Goal: Complete application form

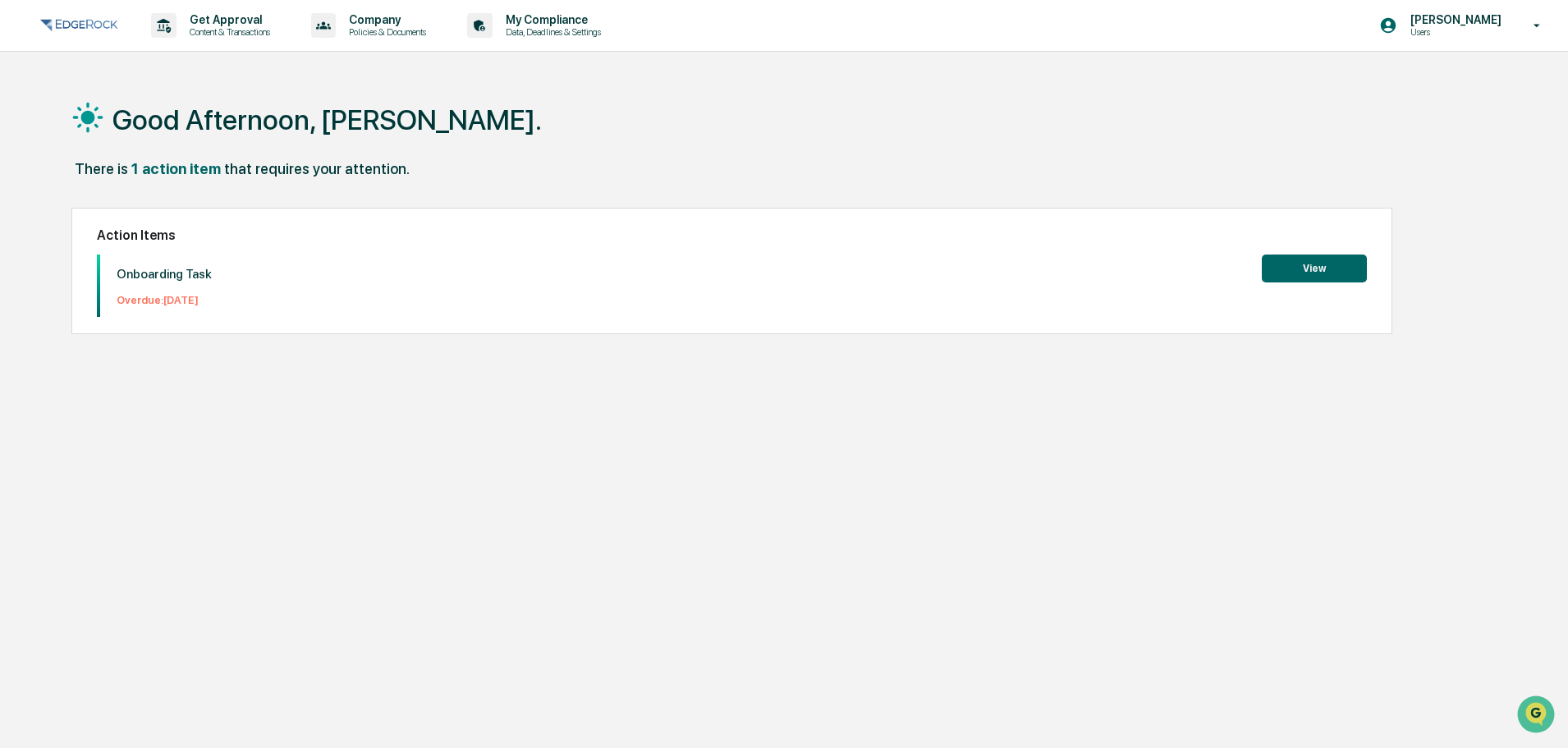
click at [1287, 265] on button "View" at bounding box center [1314, 269] width 105 height 28
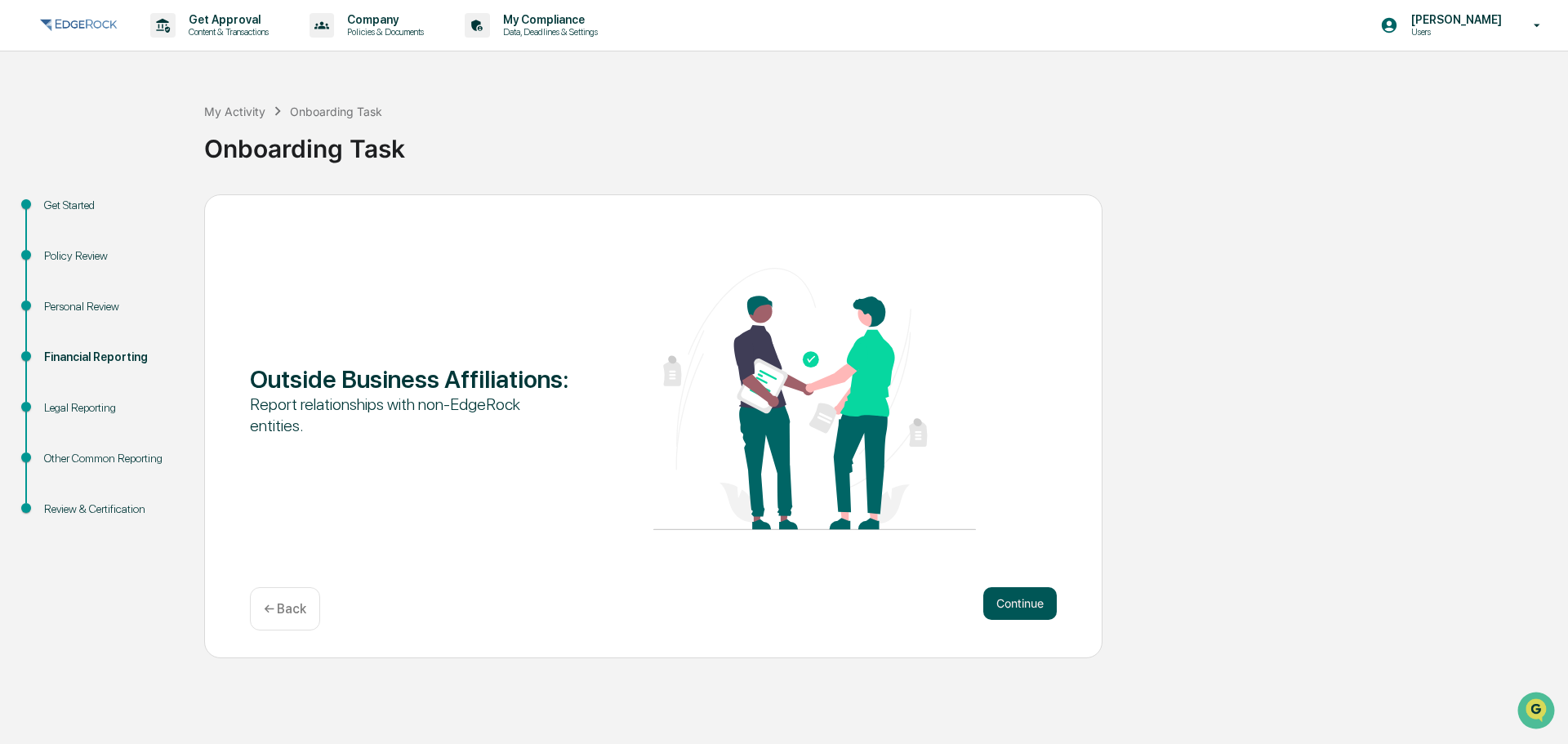
click at [1021, 606] on button "Continue" at bounding box center [1021, 603] width 74 height 33
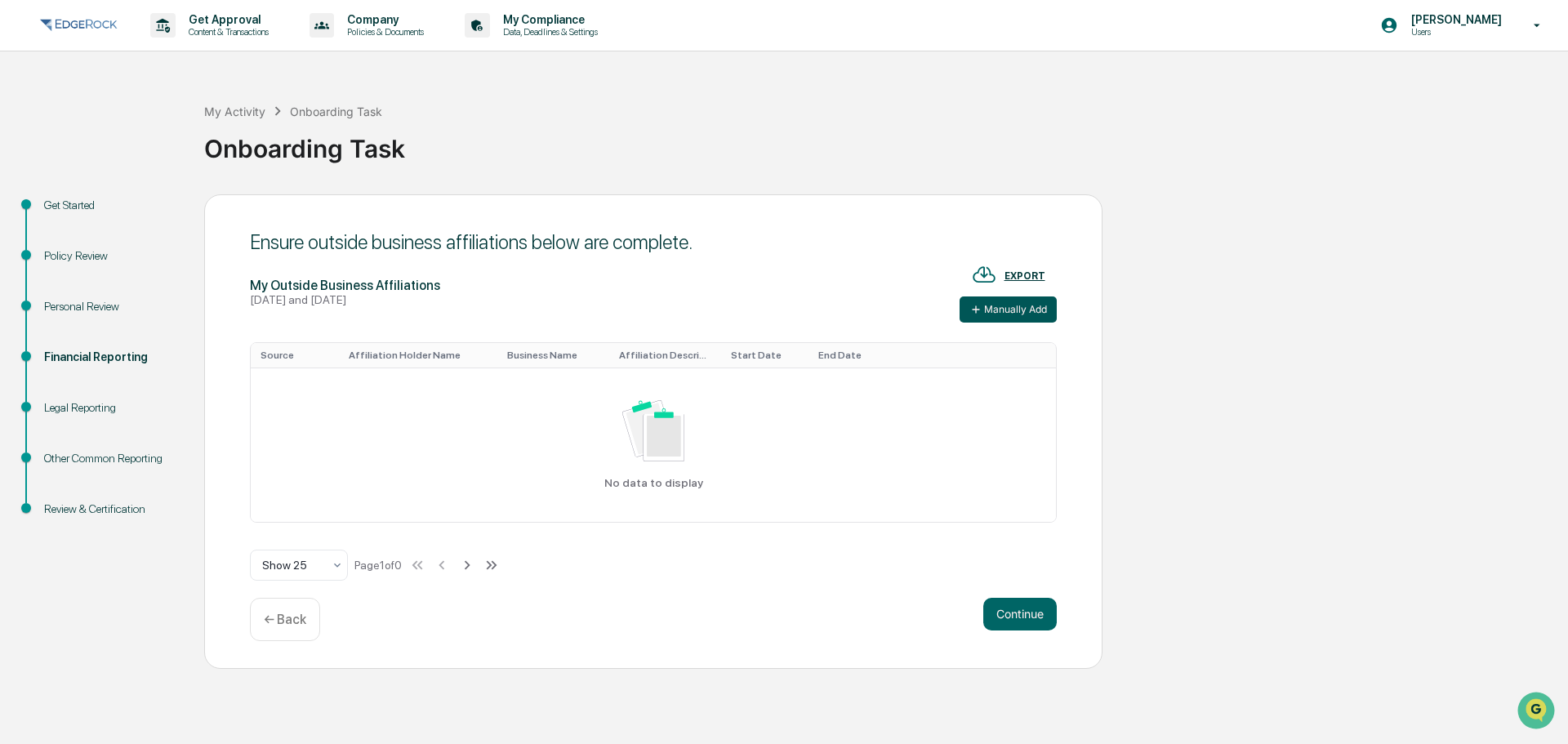
click at [1014, 312] on button "Manually Add" at bounding box center [1009, 309] width 98 height 26
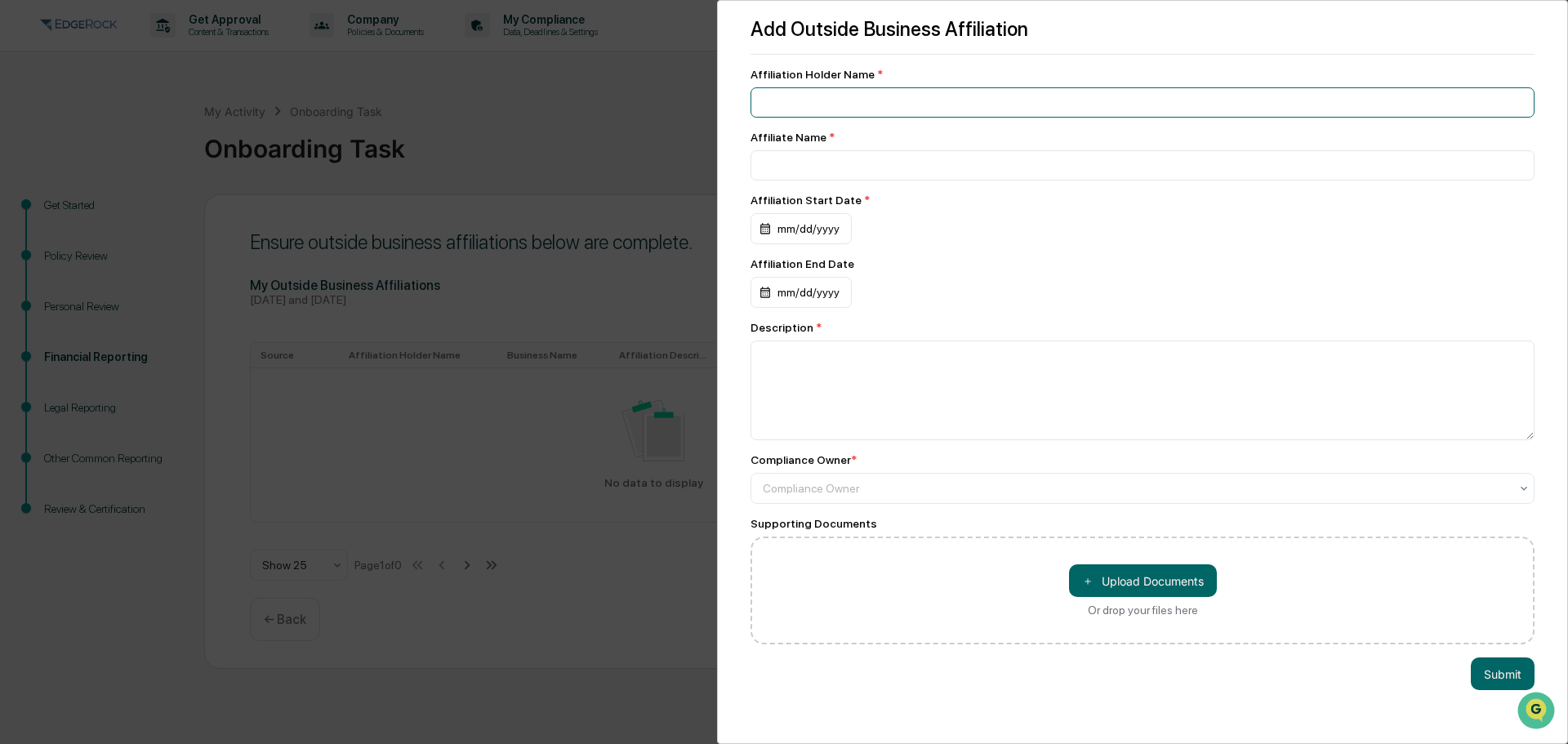
click at [964, 98] on input at bounding box center [1143, 102] width 784 height 30
type input "**********"
type input "******"
click at [833, 231] on div "mm/dd/yyyy" at bounding box center [802, 228] width 101 height 31
click at [830, 272] on icon "calendar view is open, switch to year view" at bounding box center [826, 272] width 7 height 4
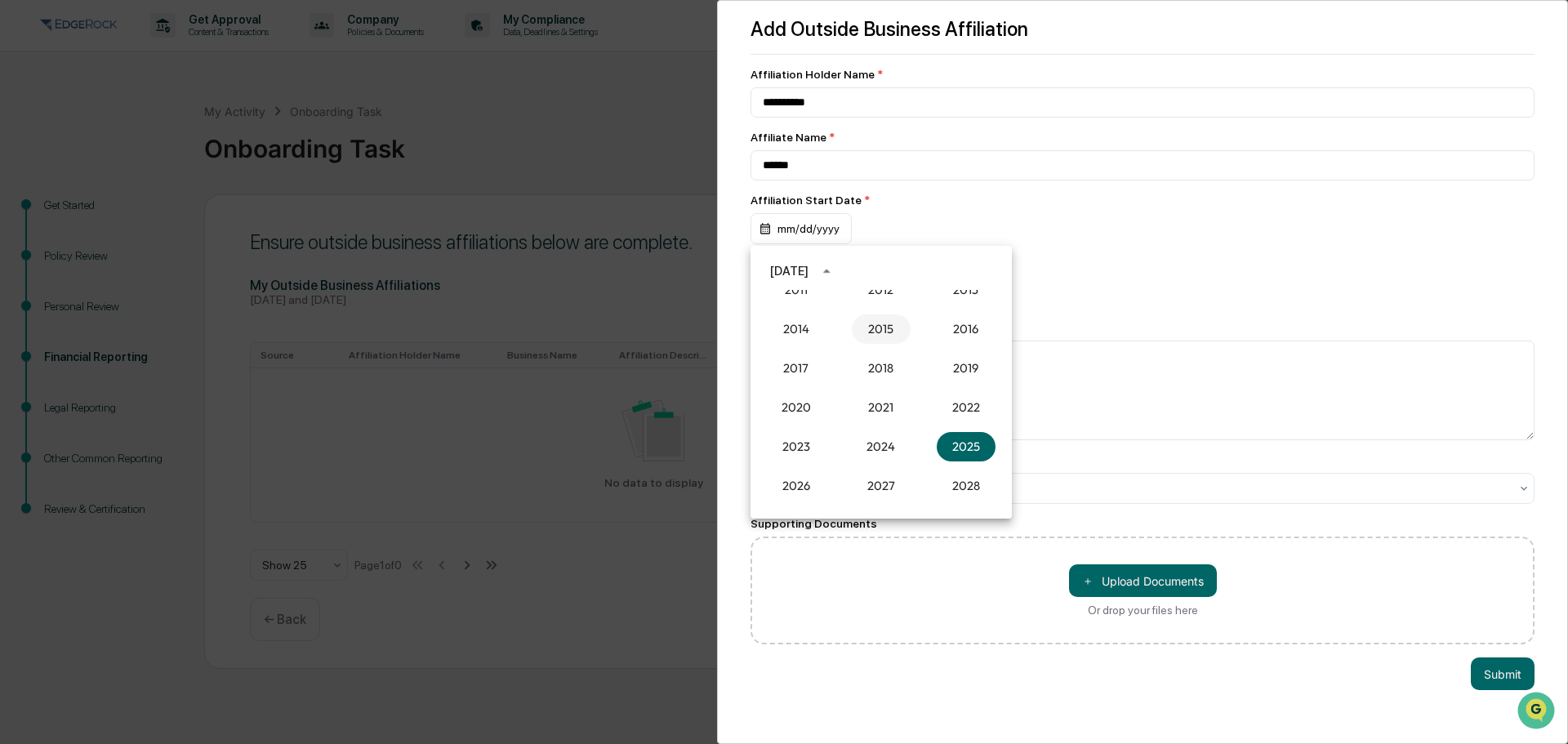
scroll to position [1430, 0]
click at [953, 332] on button "2013" at bounding box center [966, 329] width 59 height 30
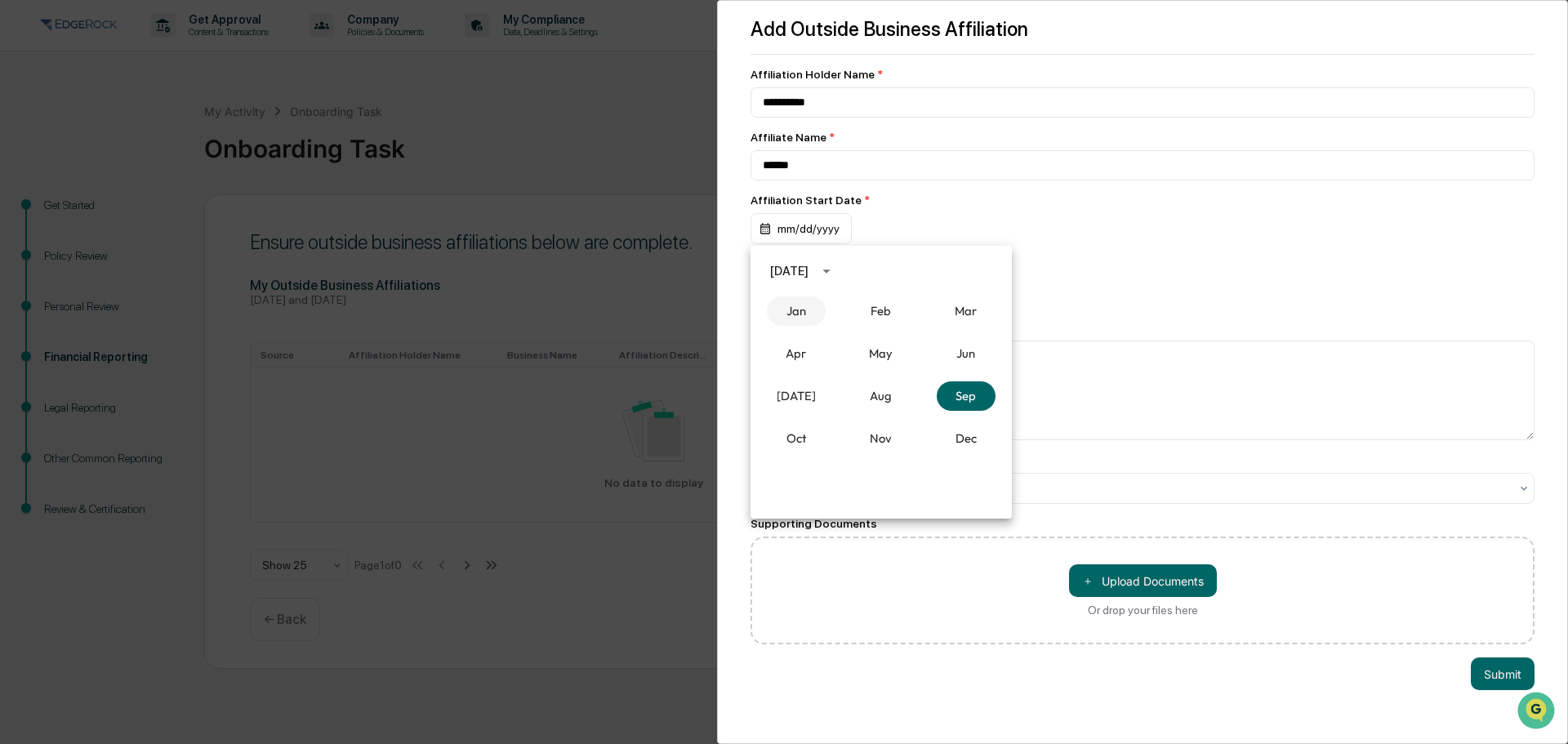
click at [798, 311] on button "Jan" at bounding box center [796, 311] width 59 height 30
click at [845, 431] on button "22" at bounding box center [849, 433] width 30 height 30
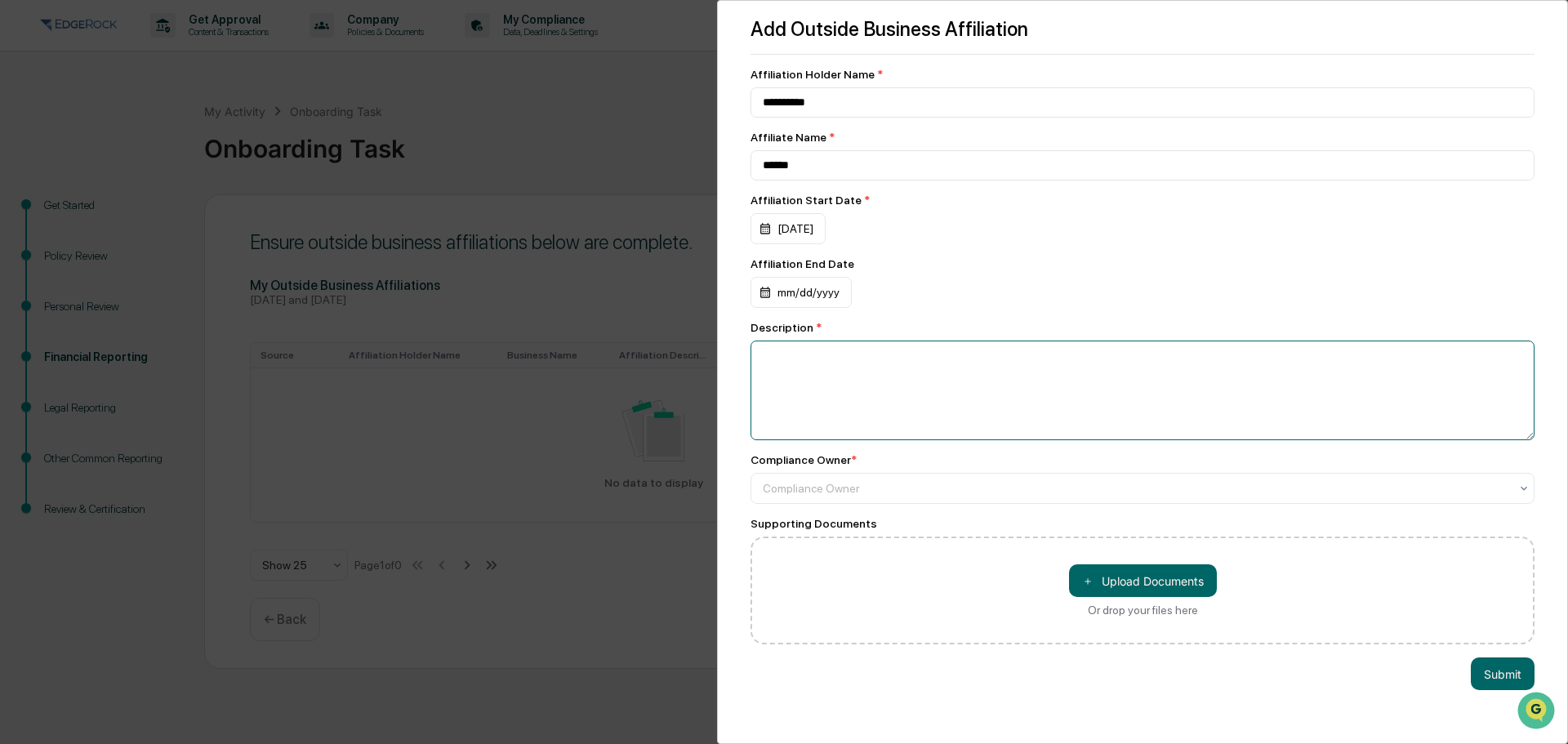
click at [857, 363] on textarea at bounding box center [1143, 390] width 784 height 99
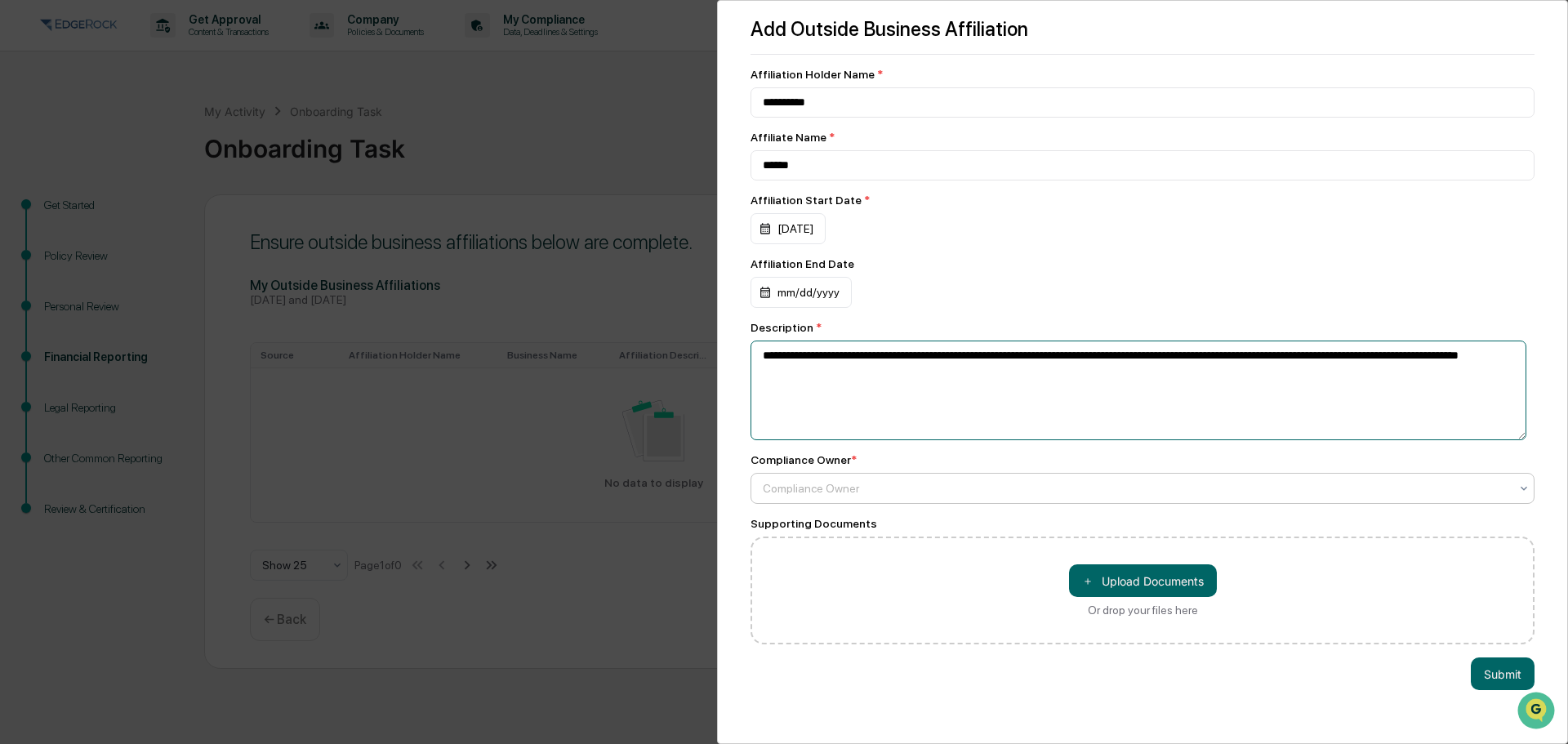
type textarea "**********"
click at [869, 486] on div at bounding box center [1136, 488] width 746 height 16
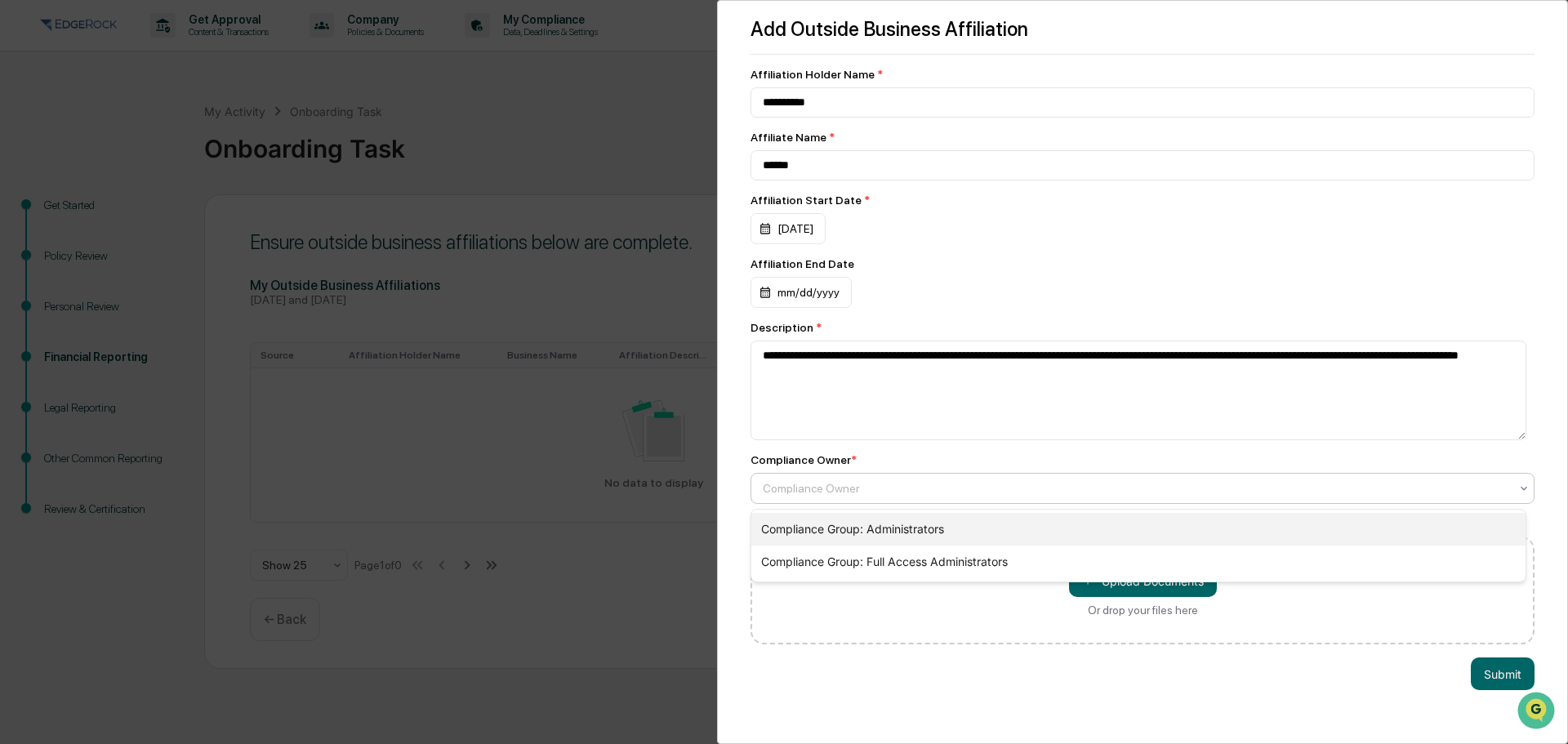
click at [887, 527] on div "Compliance Group: Administrators" at bounding box center [1138, 529] width 774 height 33
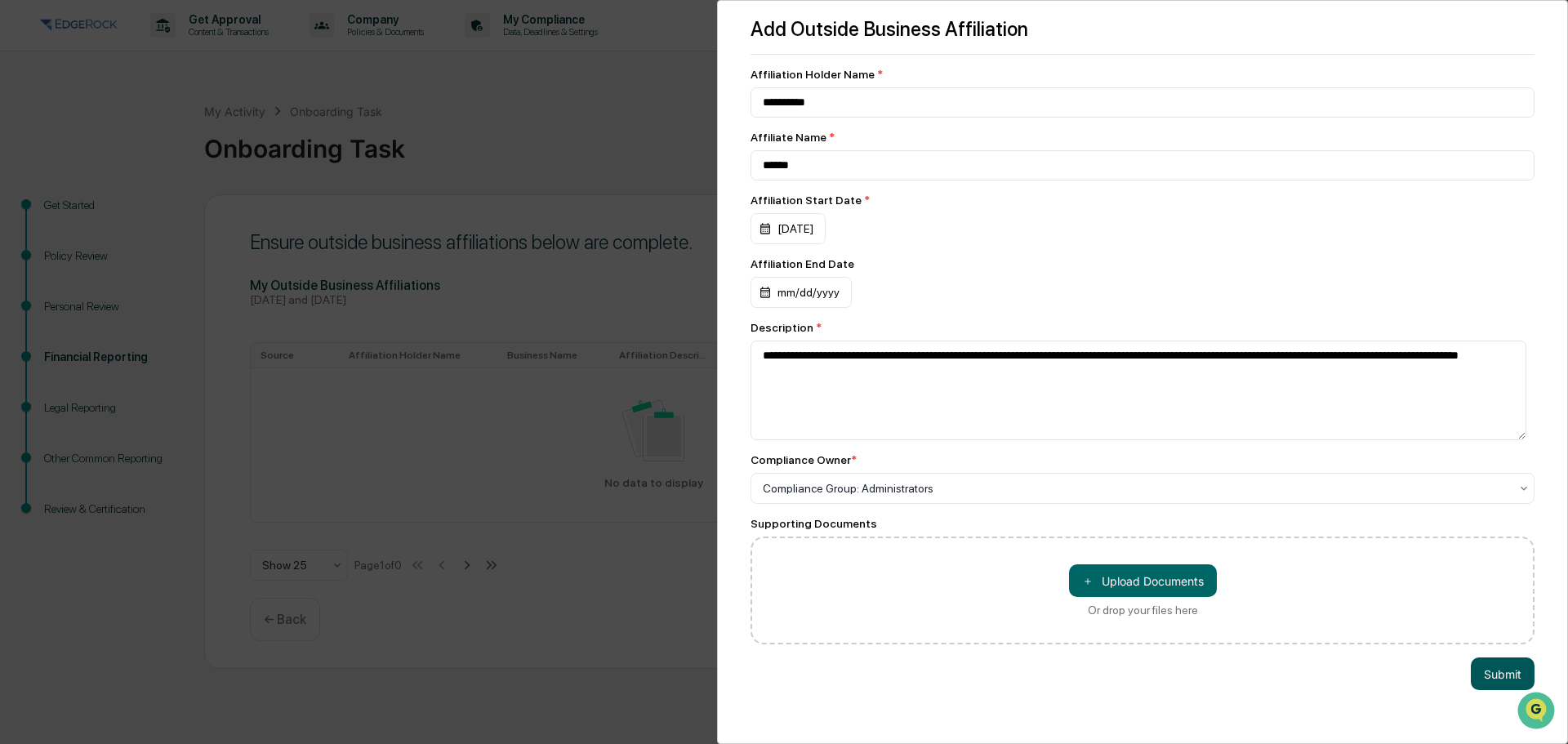
click at [1495, 682] on button "Submit" at bounding box center [1503, 673] width 64 height 33
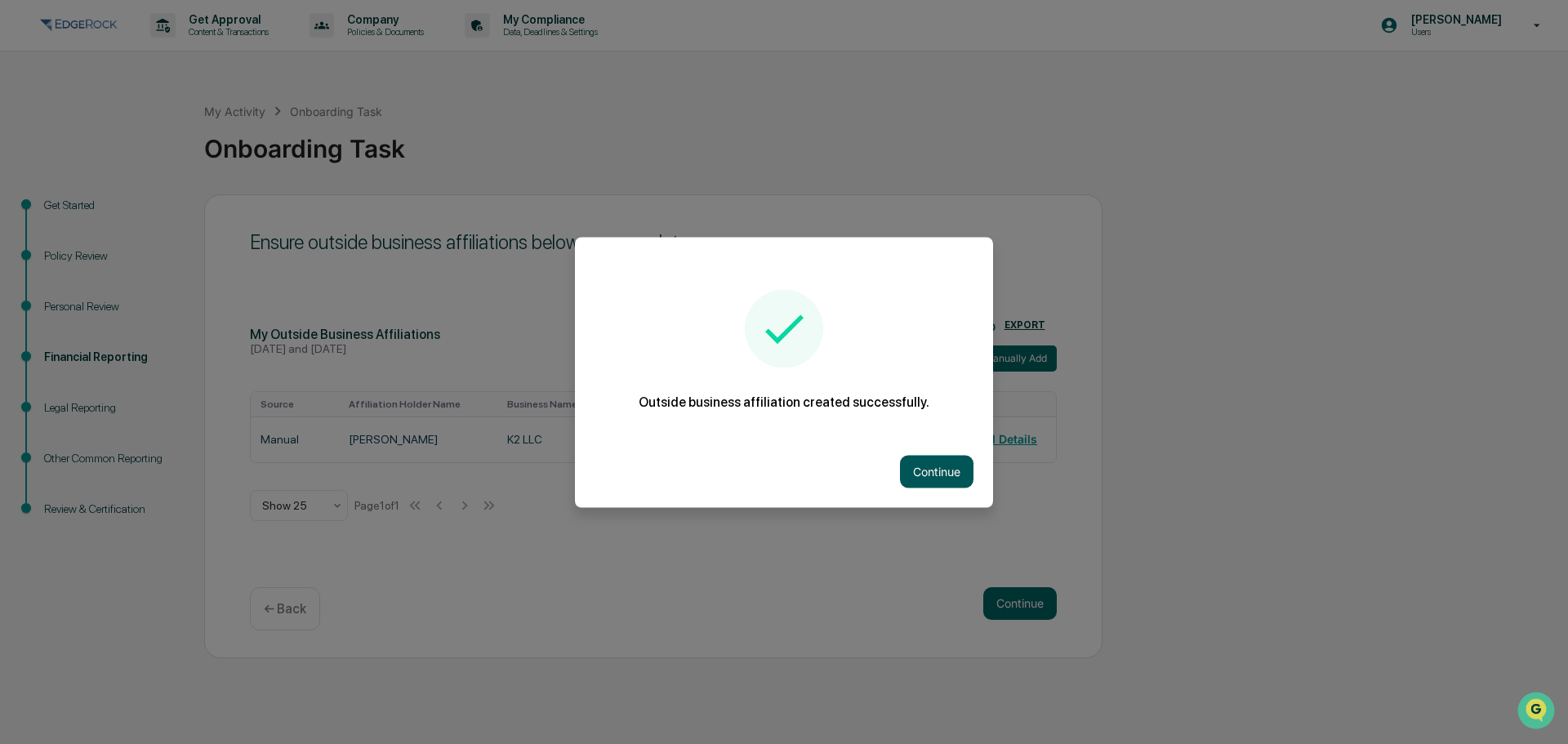
click at [937, 464] on button "Continue" at bounding box center [937, 470] width 74 height 33
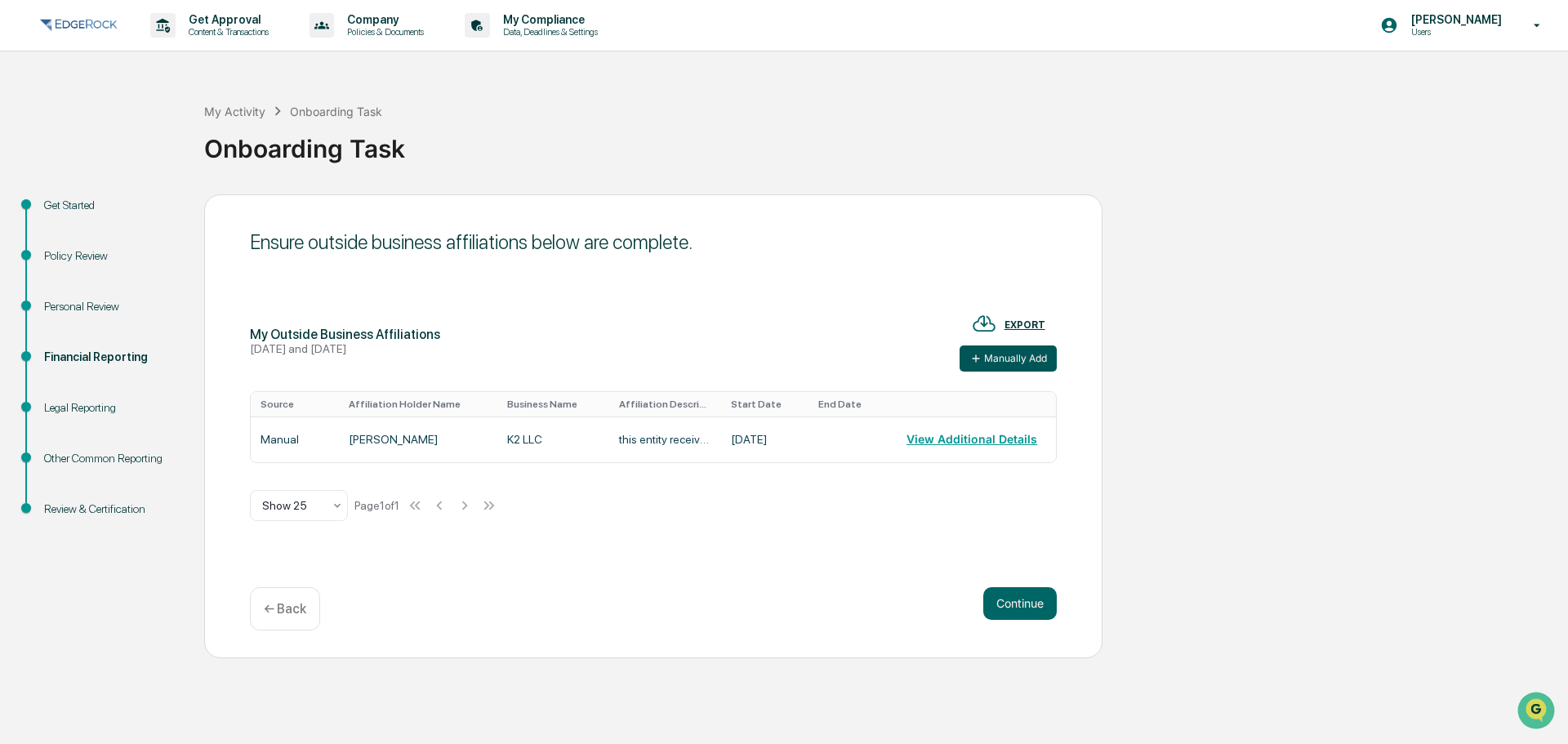
click at [1024, 363] on button "Manually Add" at bounding box center [1009, 358] width 98 height 26
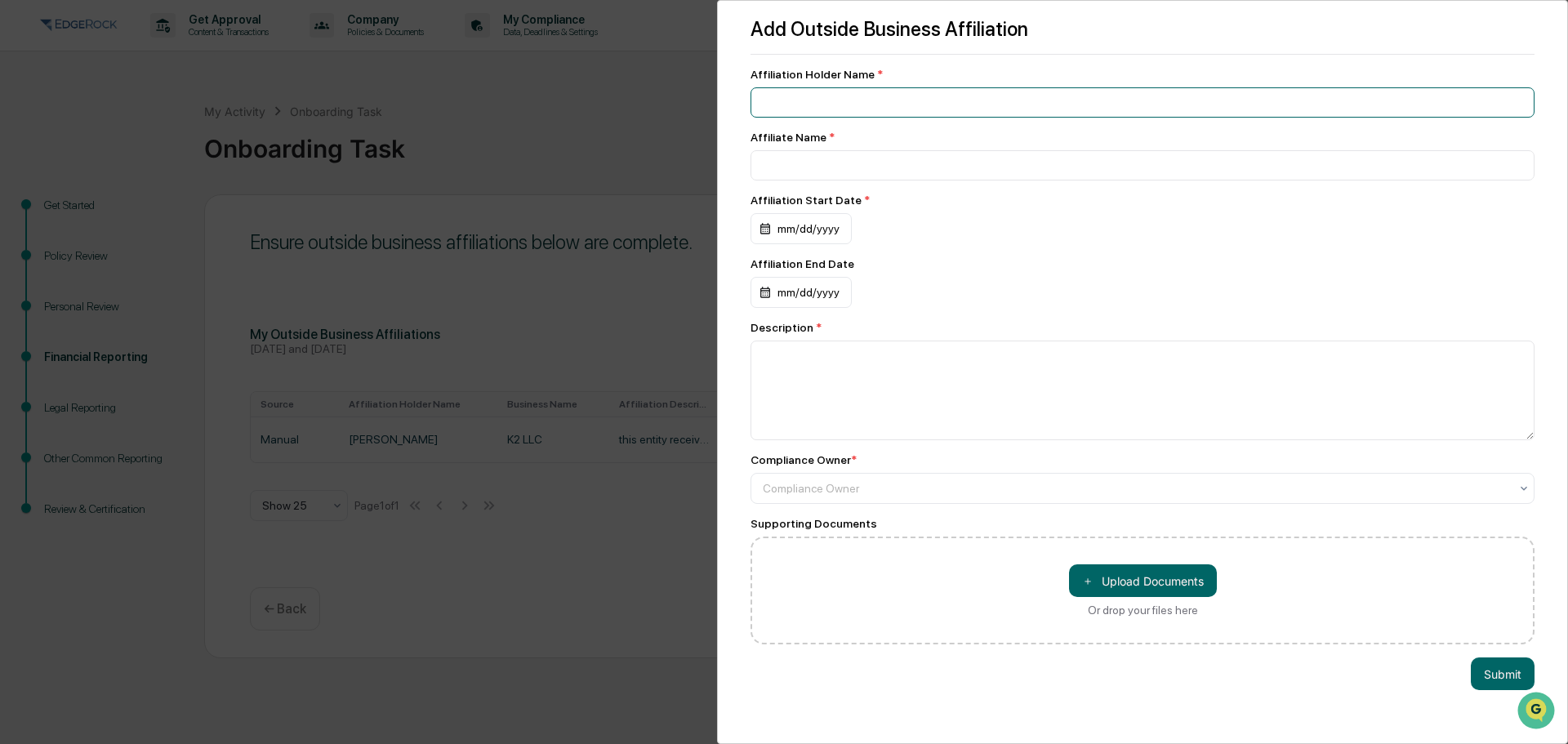
click at [983, 99] on input at bounding box center [1143, 102] width 784 height 30
type input "**********"
click at [899, 162] on input at bounding box center [1143, 165] width 784 height 30
type input "**********"
click at [820, 233] on div "mm/dd/yyyy" at bounding box center [802, 228] width 101 height 31
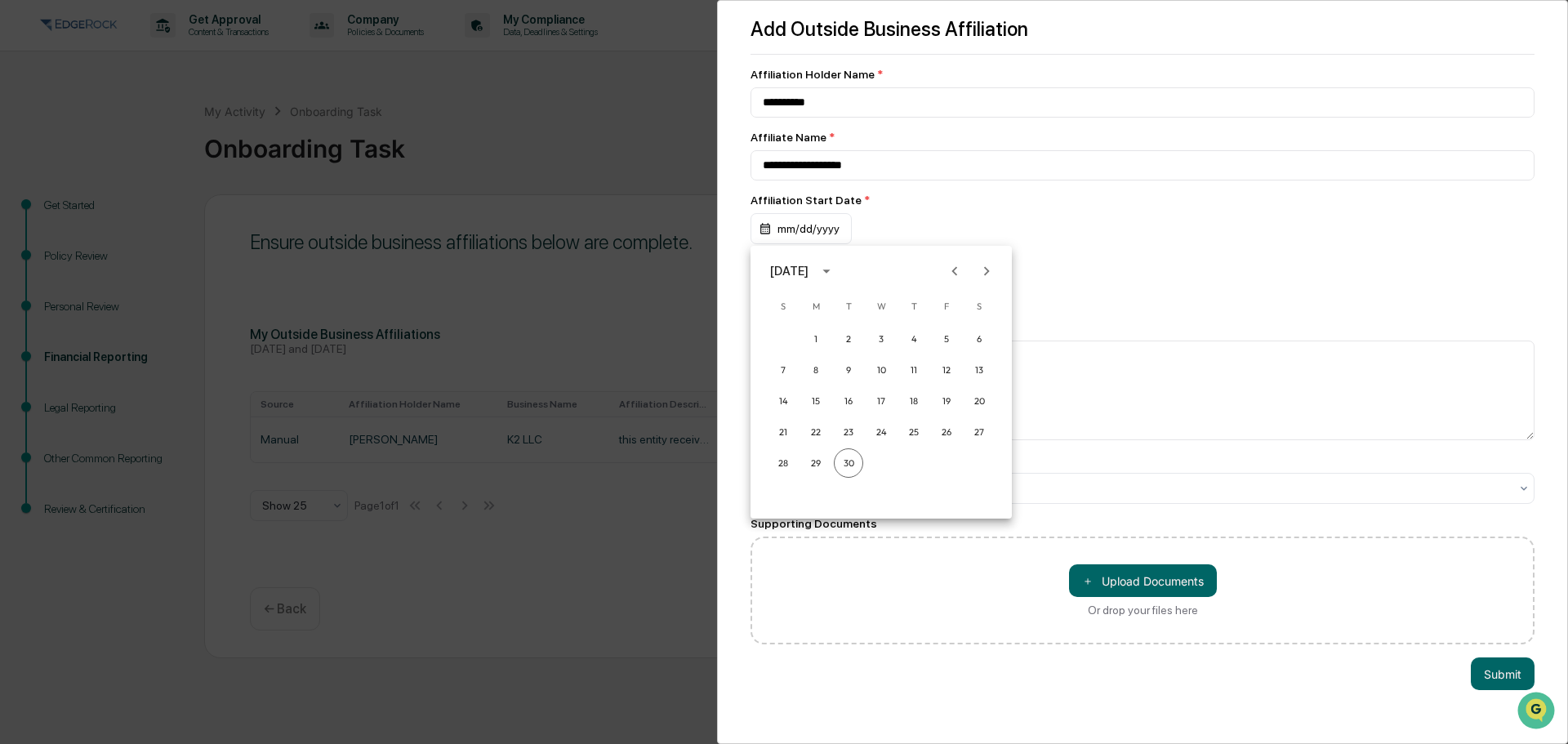
click at [836, 274] on icon "calendar view is open, switch to year view" at bounding box center [827, 272] width 18 height 18
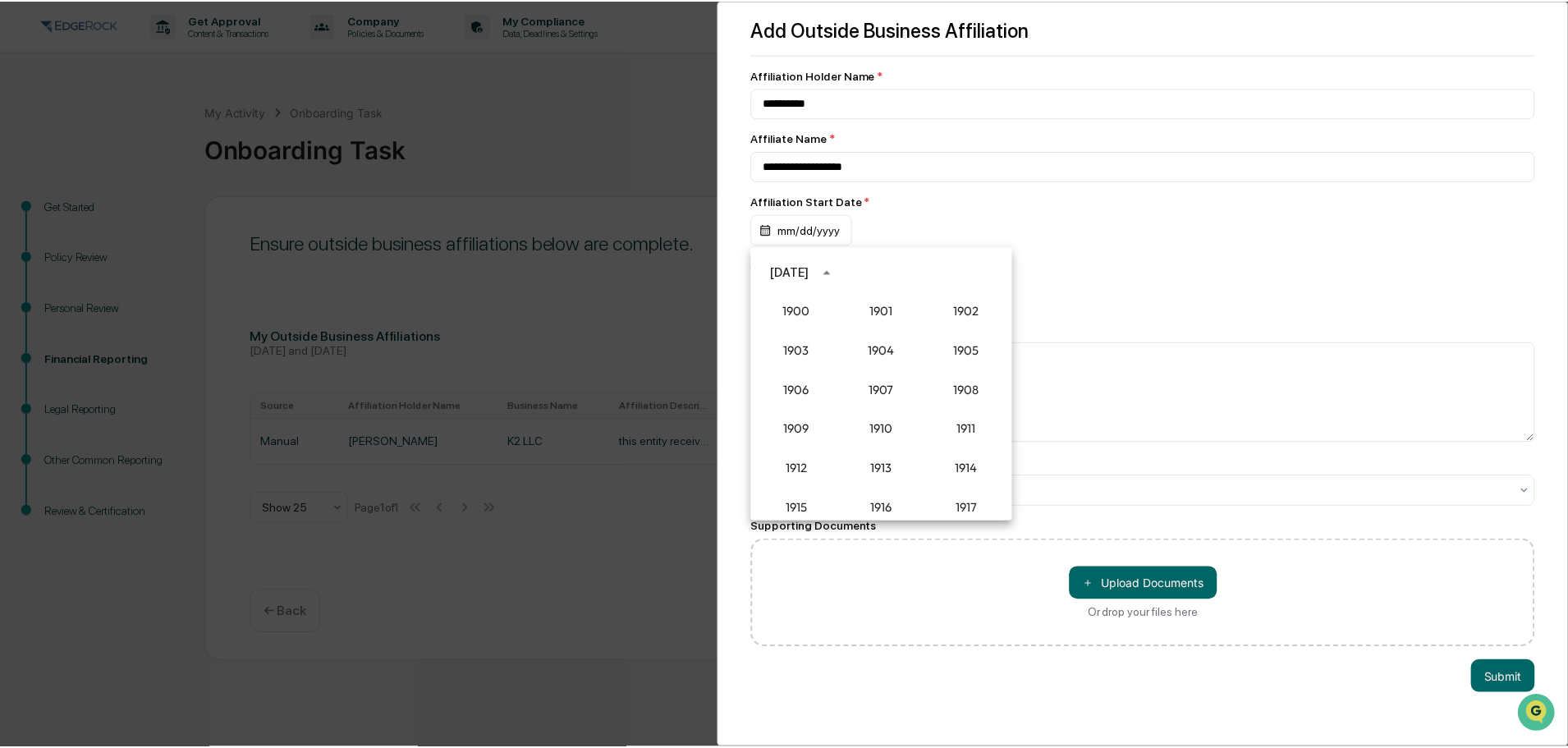
scroll to position [1521, 0]
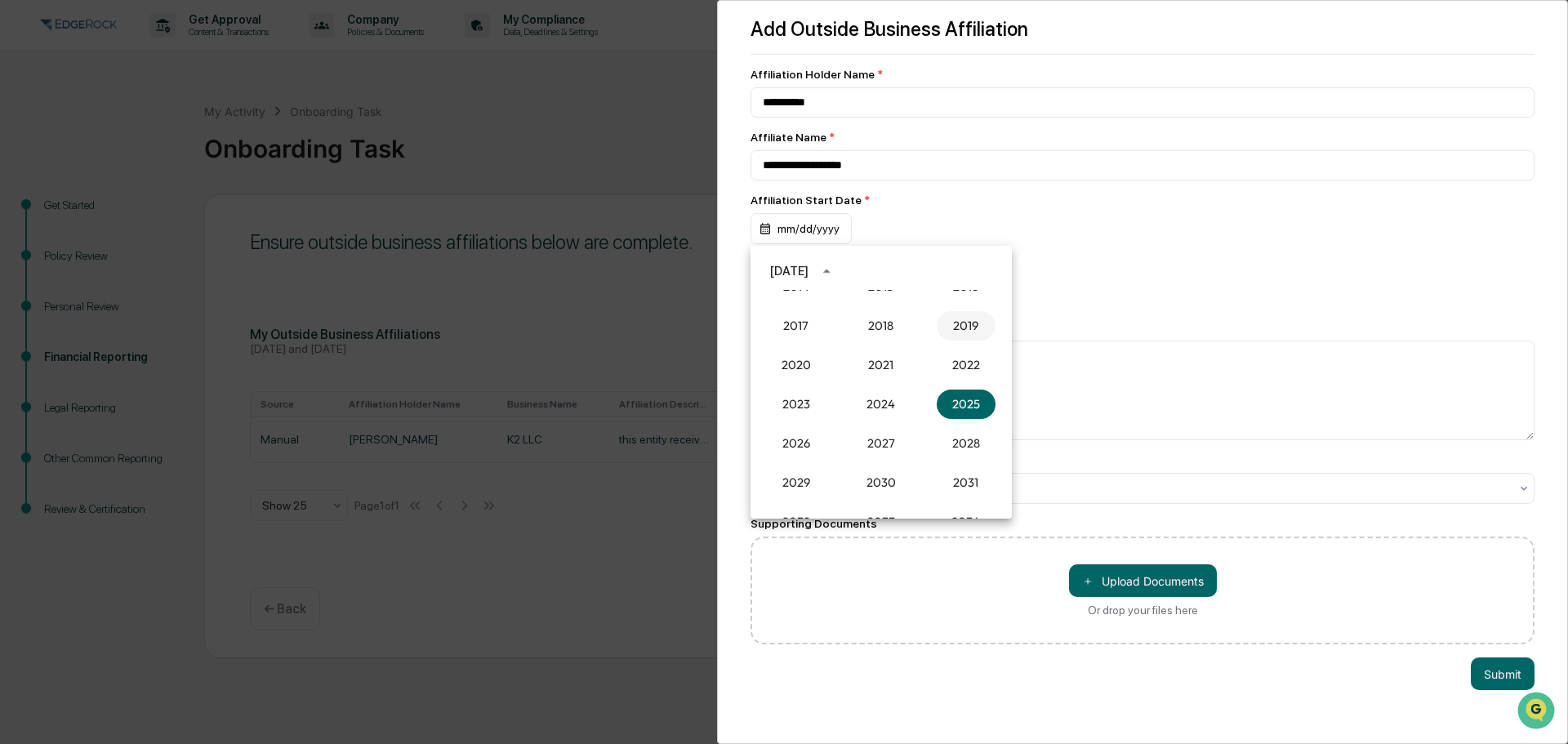
click at [943, 325] on button "2019" at bounding box center [966, 326] width 59 height 30
click at [964, 441] on button "Dec" at bounding box center [966, 439] width 59 height 30
click at [947, 369] on button "13" at bounding box center [947, 370] width 30 height 30
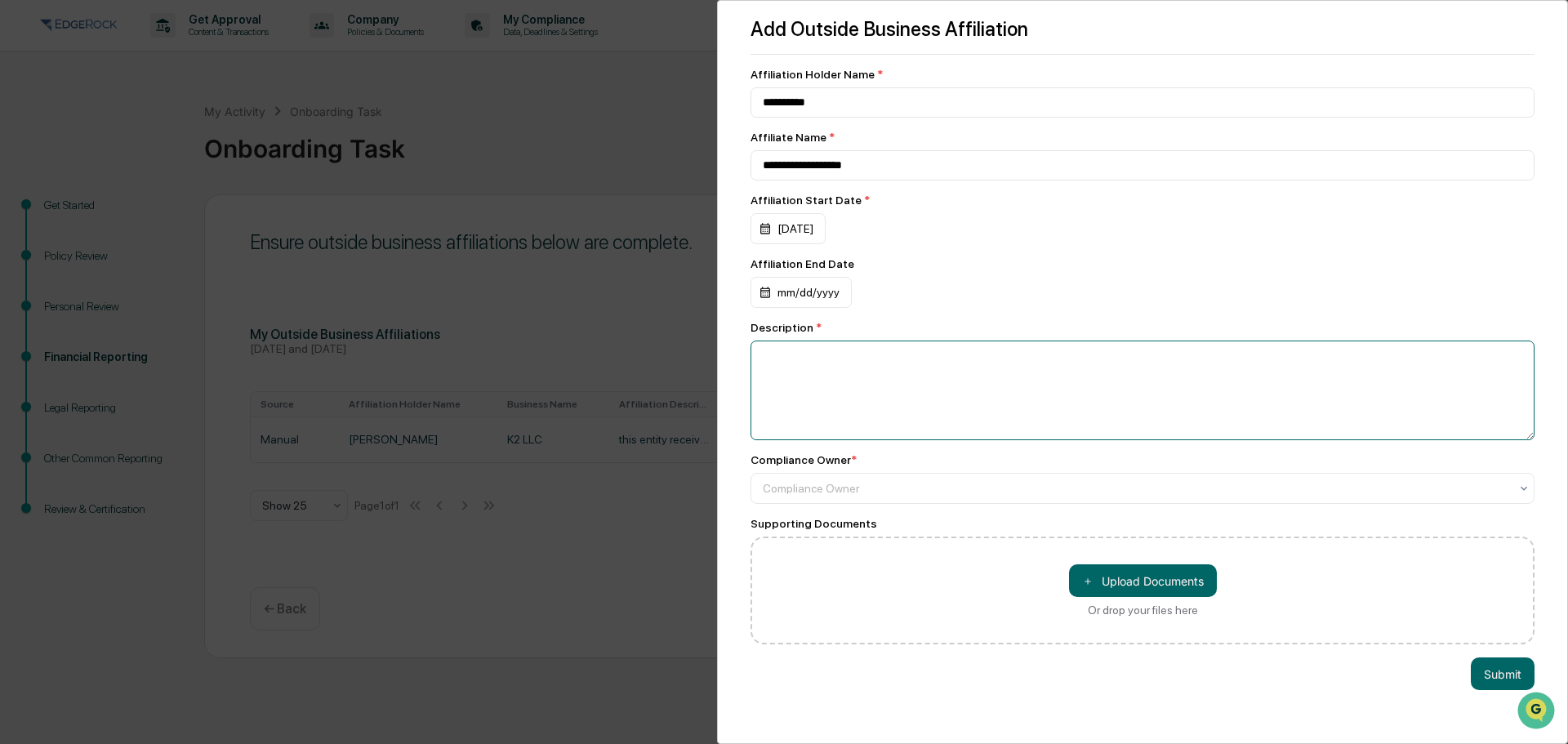
click at [921, 372] on textarea at bounding box center [1143, 390] width 784 height 99
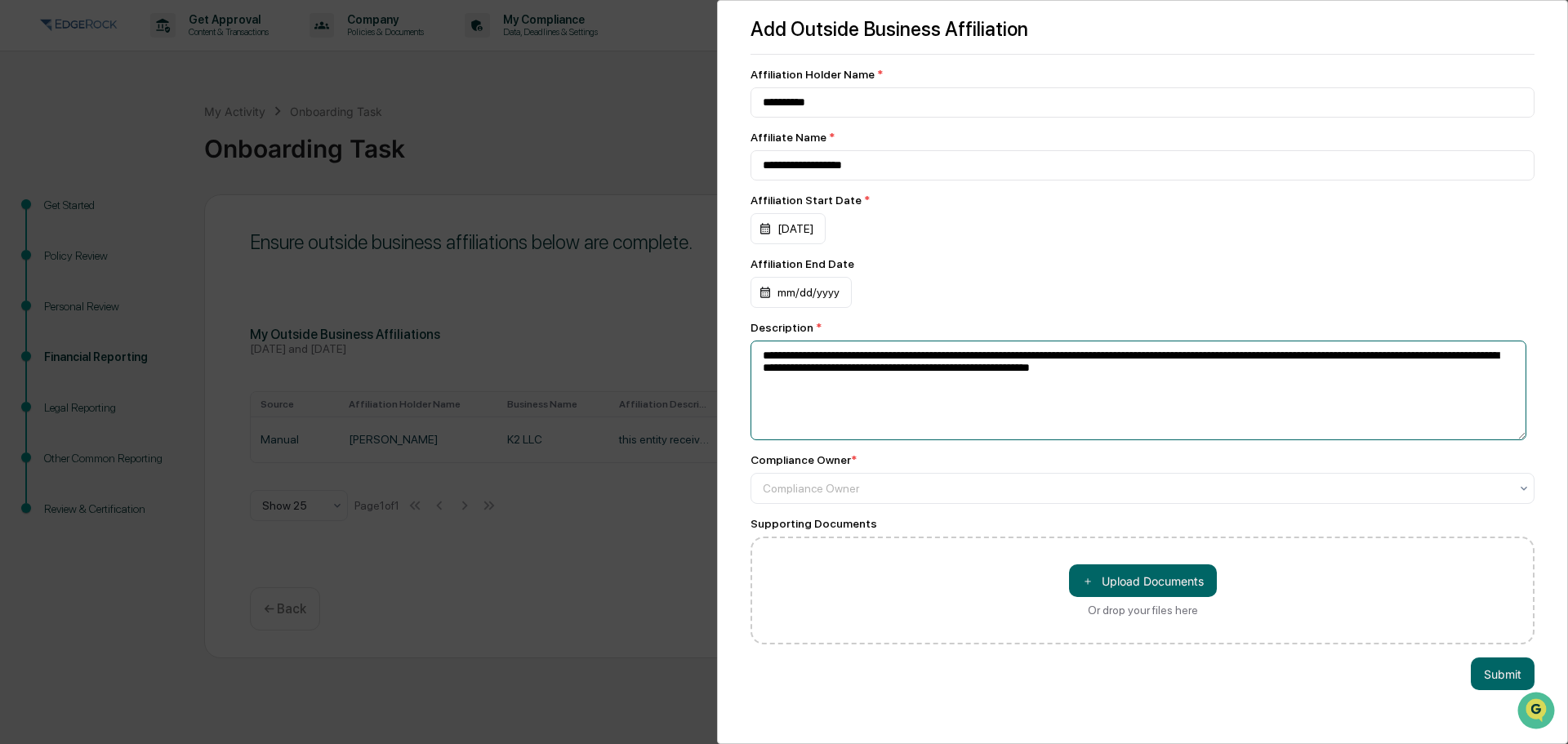
type textarea "**********"
click at [922, 495] on div at bounding box center [1136, 488] width 746 height 16
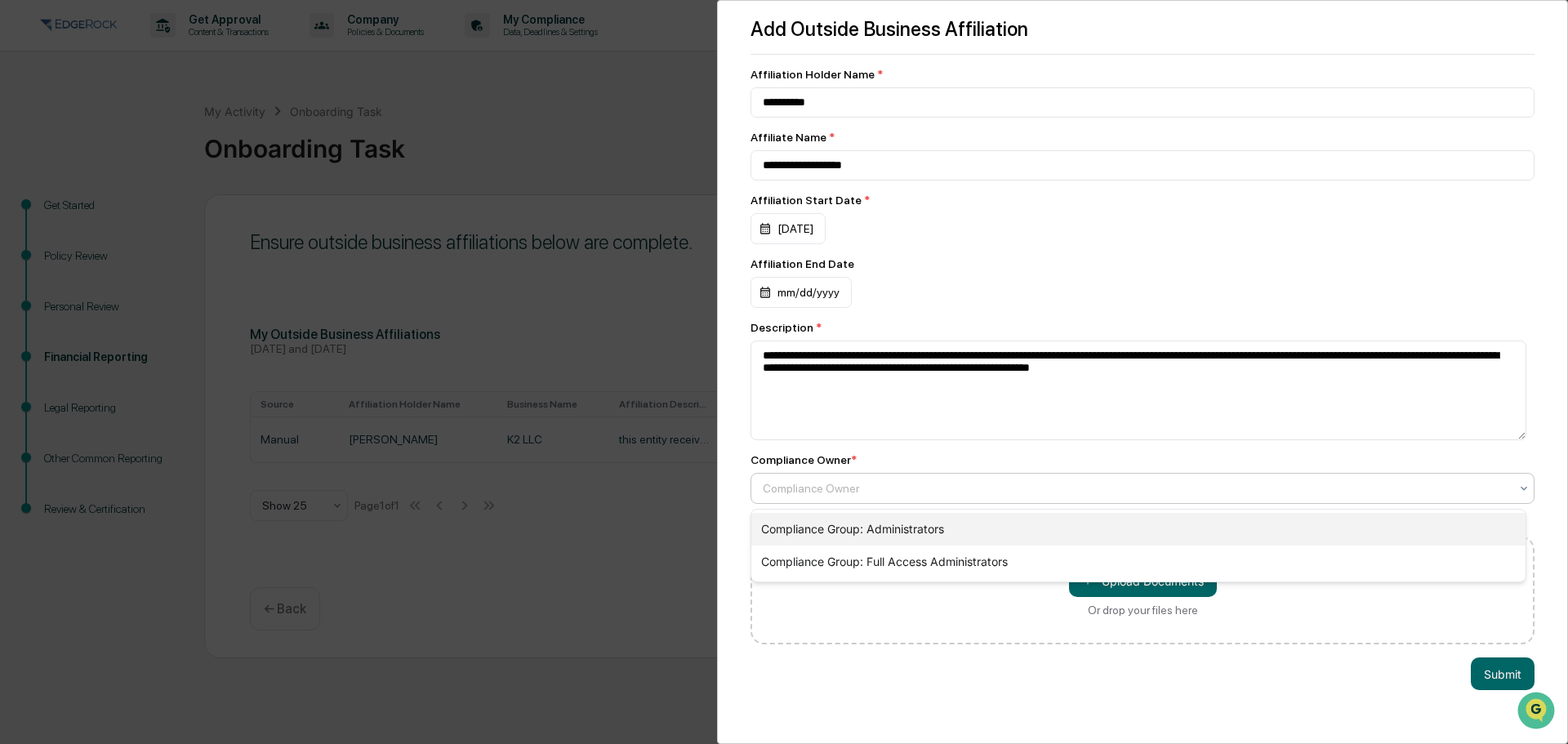
click at [914, 527] on div "Compliance Group: Administrators" at bounding box center [1138, 529] width 774 height 33
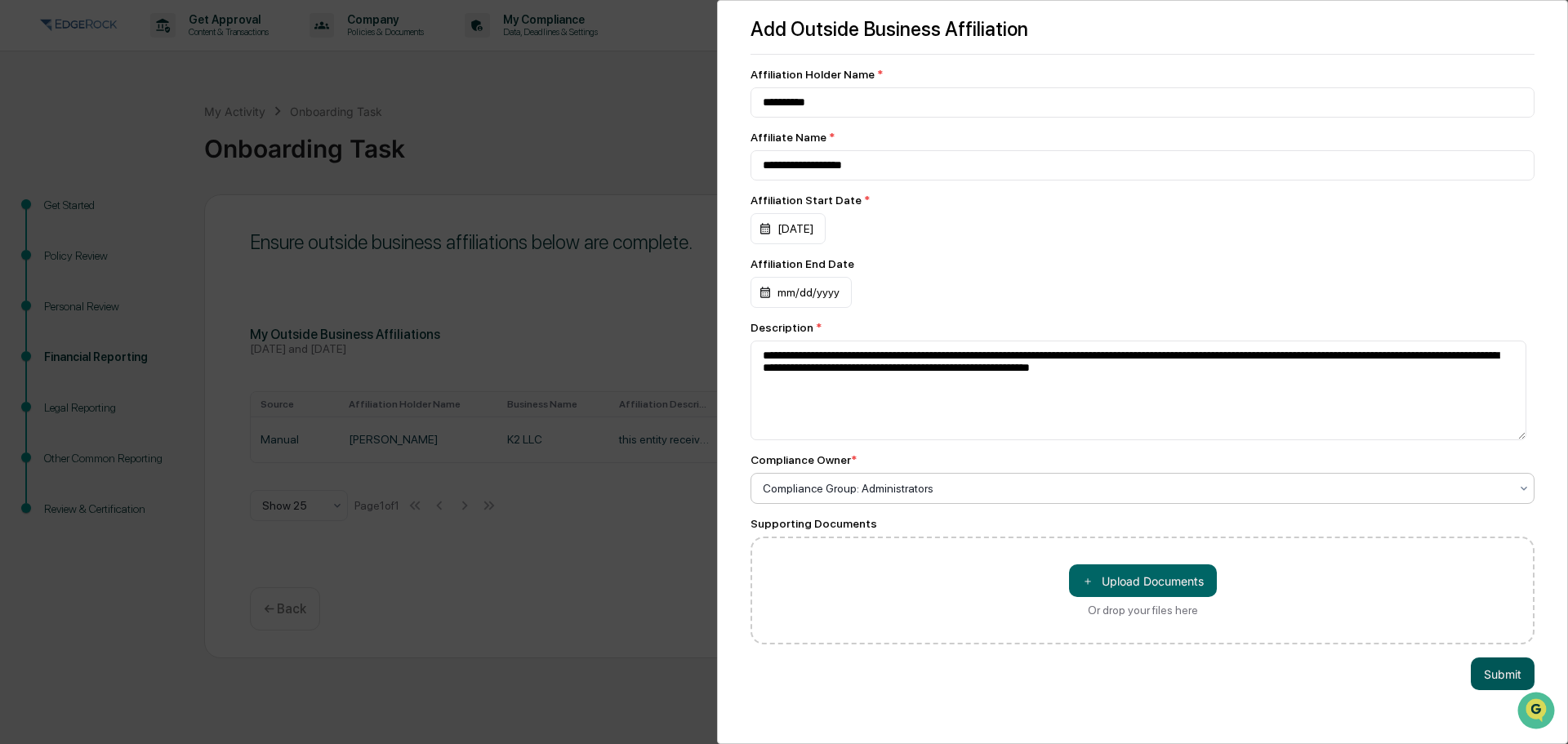
click at [1490, 674] on button "Submit" at bounding box center [1503, 673] width 64 height 33
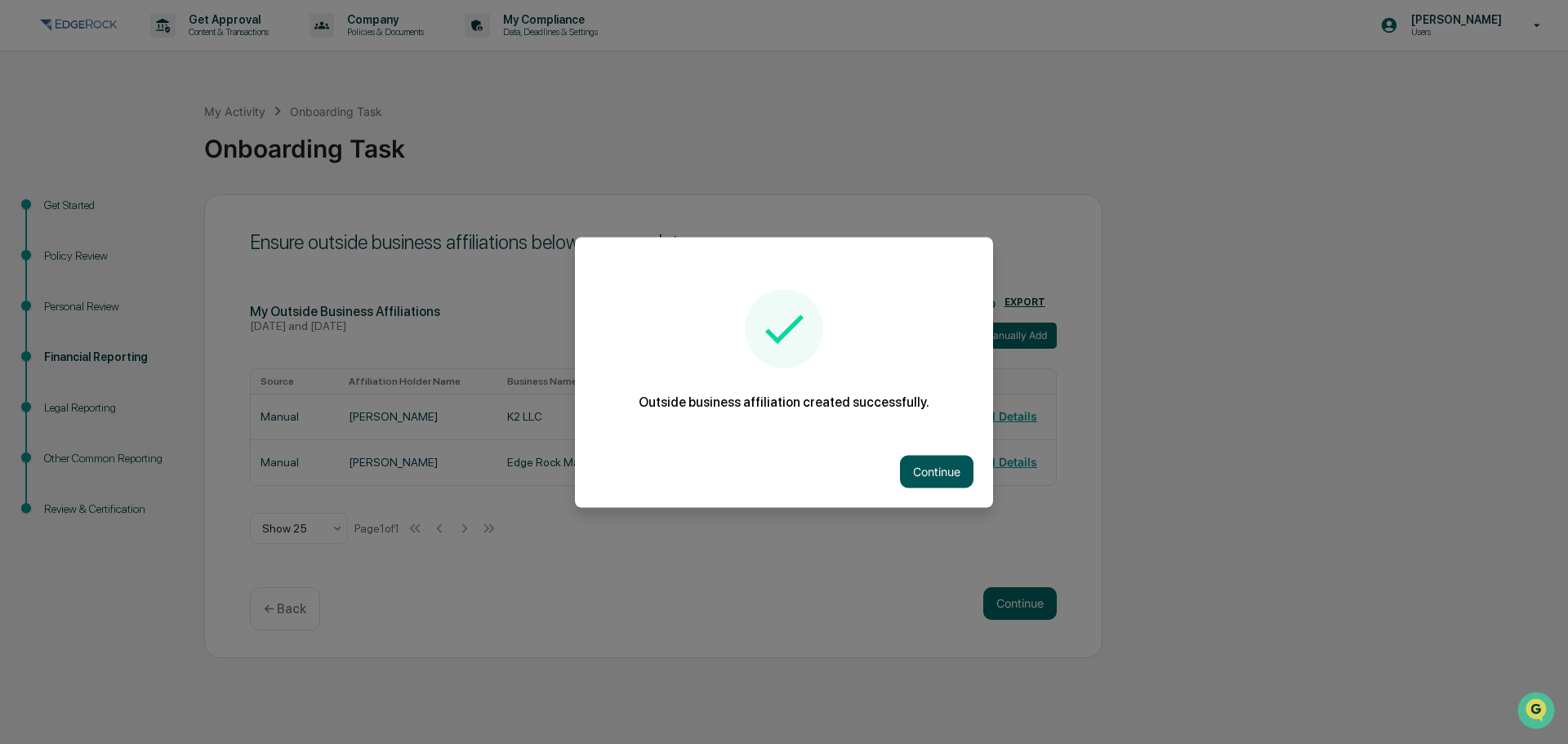
click at [928, 462] on button "Continue" at bounding box center [937, 470] width 74 height 33
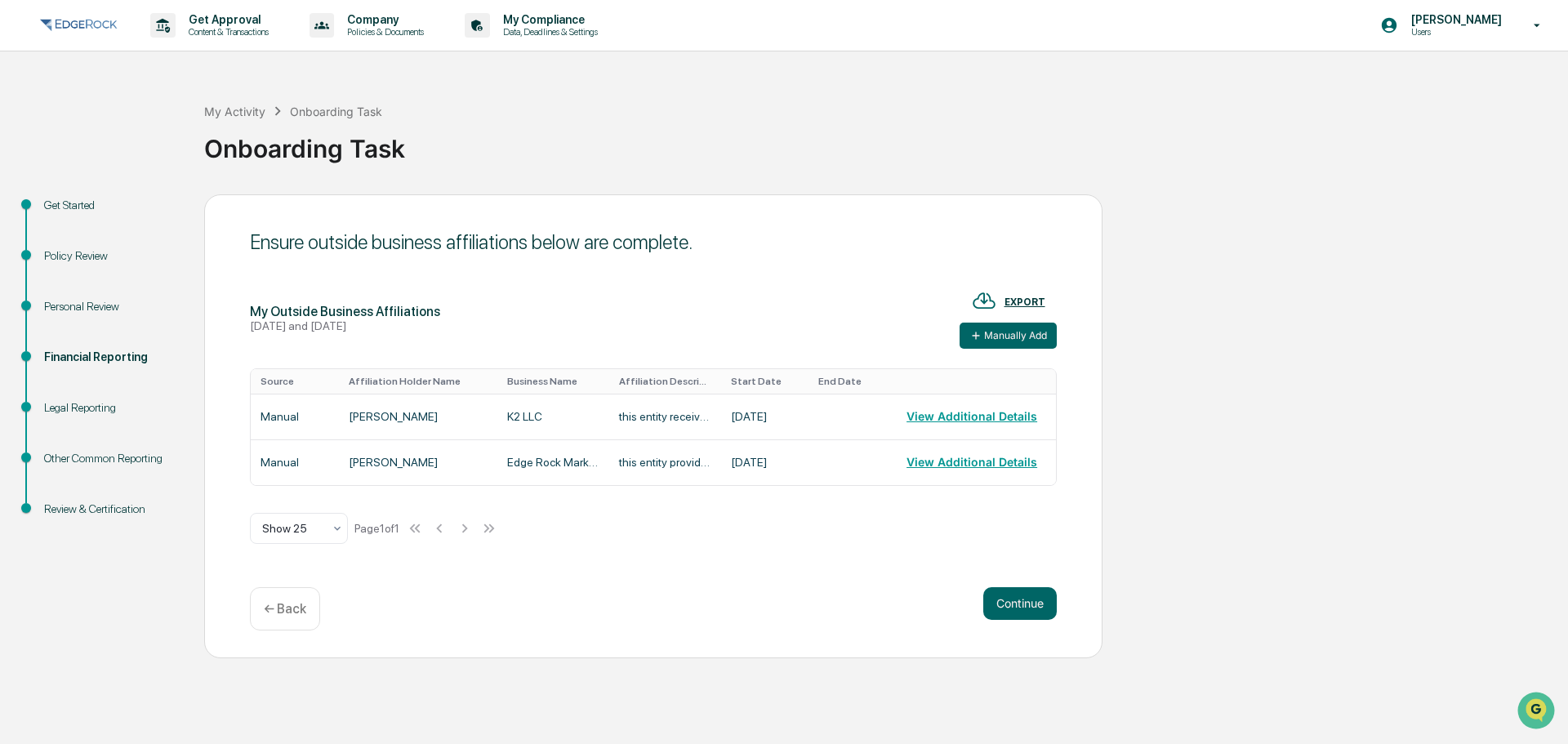
drag, startPoint x: 1016, startPoint y: 605, endPoint x: 870, endPoint y: 586, distance: 147.2
click at [872, 588] on div "Continue ← Back" at bounding box center [653, 609] width 807 height 44
click at [1023, 605] on button "Continue" at bounding box center [1021, 603] width 74 height 33
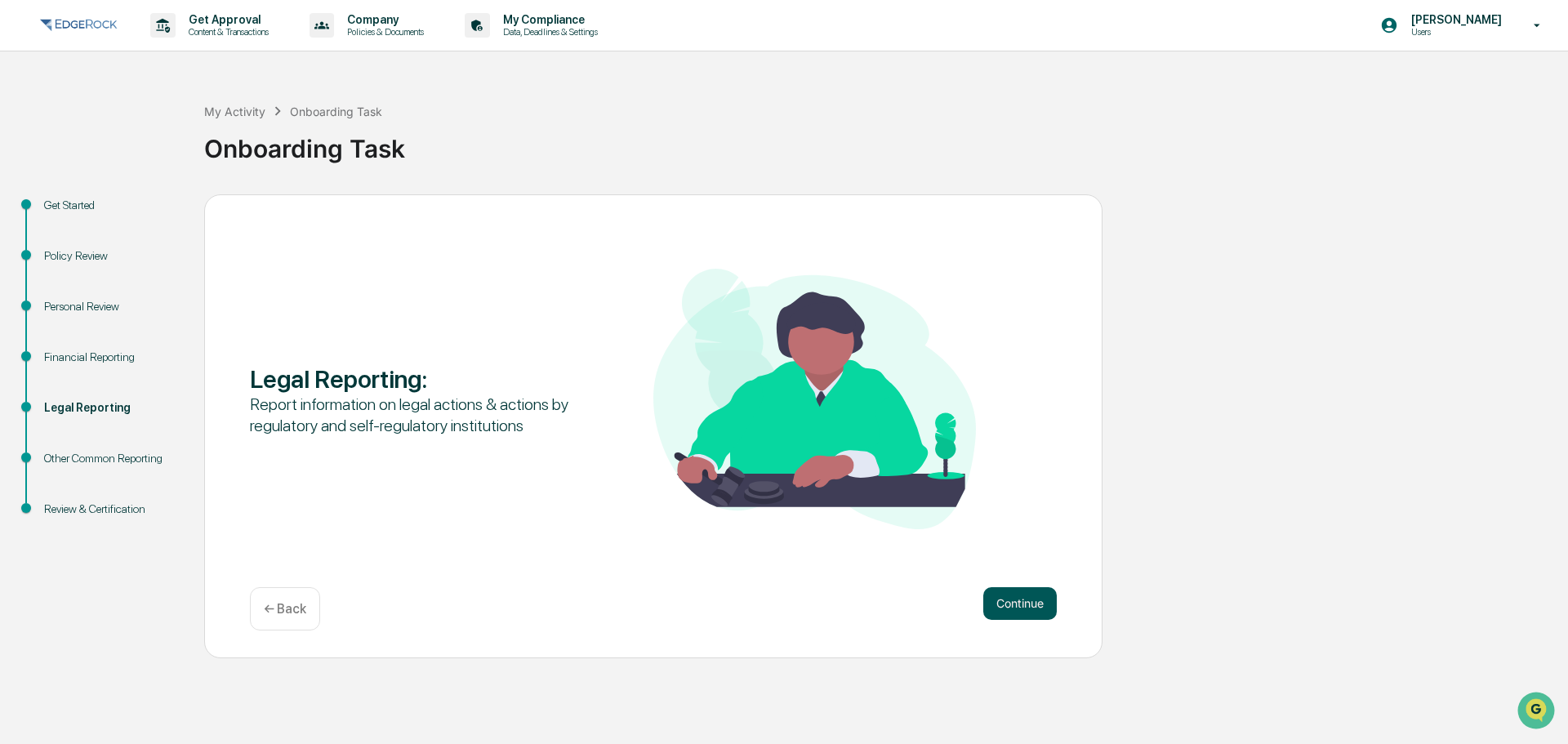
click at [1022, 596] on button "Continue" at bounding box center [1021, 603] width 74 height 33
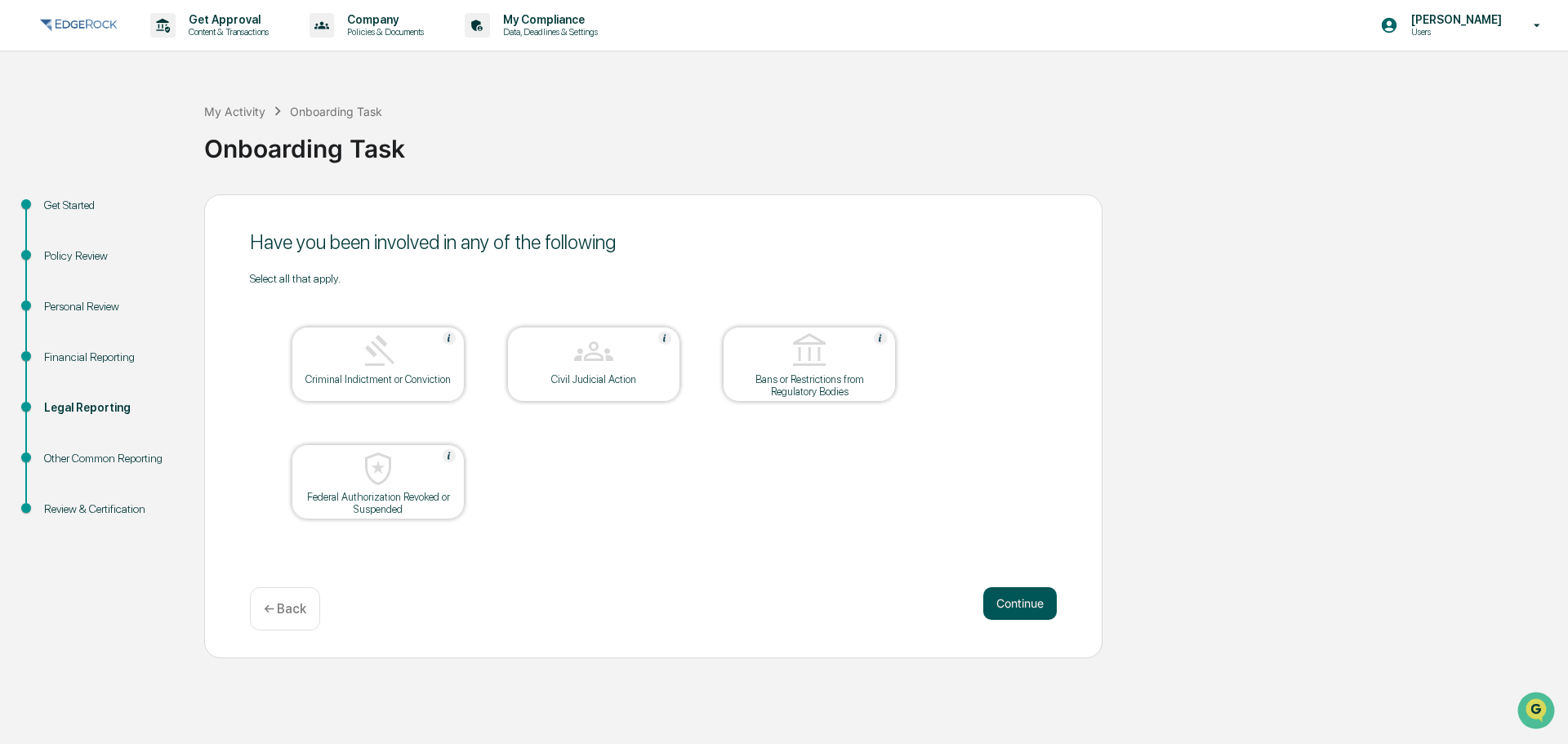
click at [999, 605] on button "Continue" at bounding box center [1021, 603] width 74 height 33
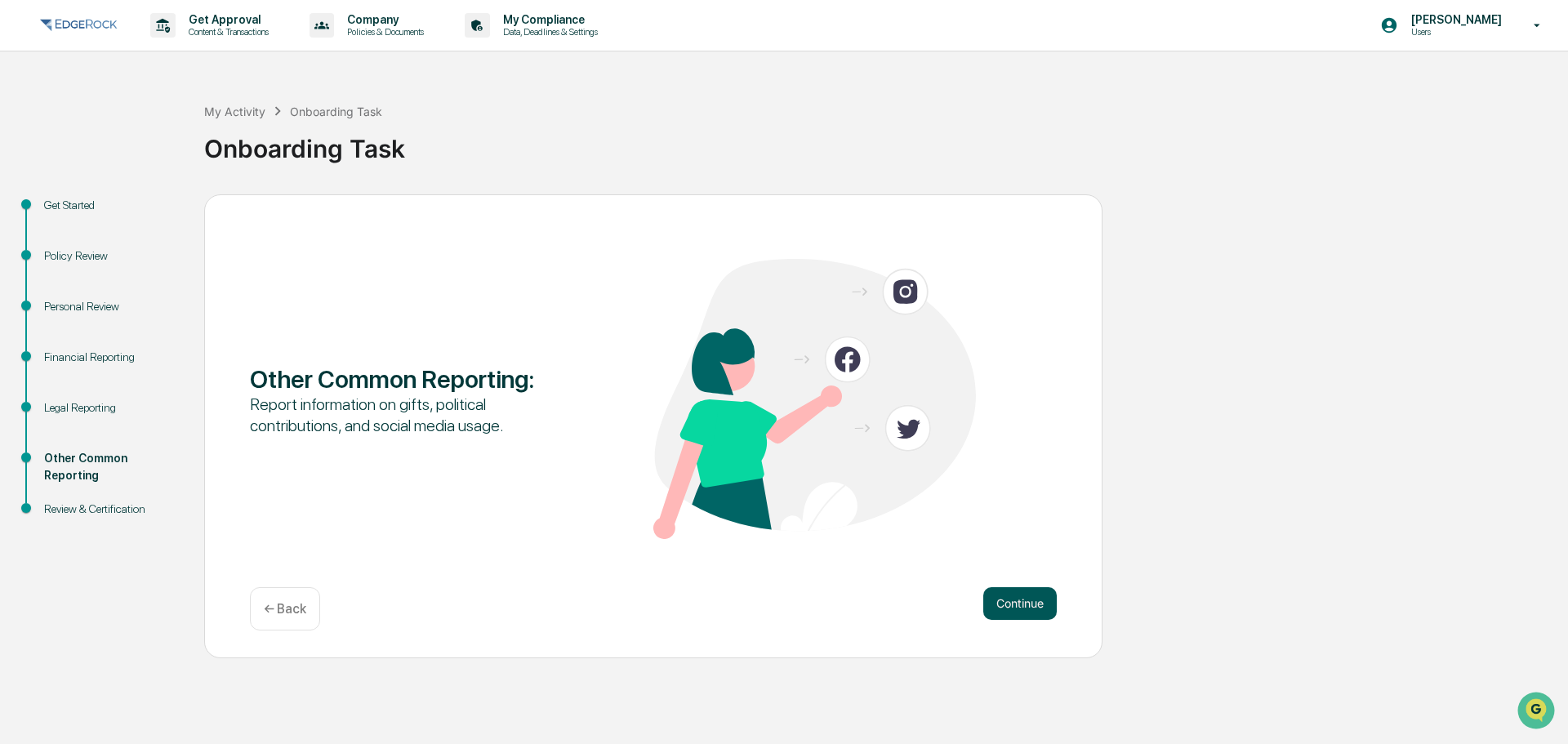
click at [1021, 604] on button "Continue" at bounding box center [1021, 603] width 74 height 33
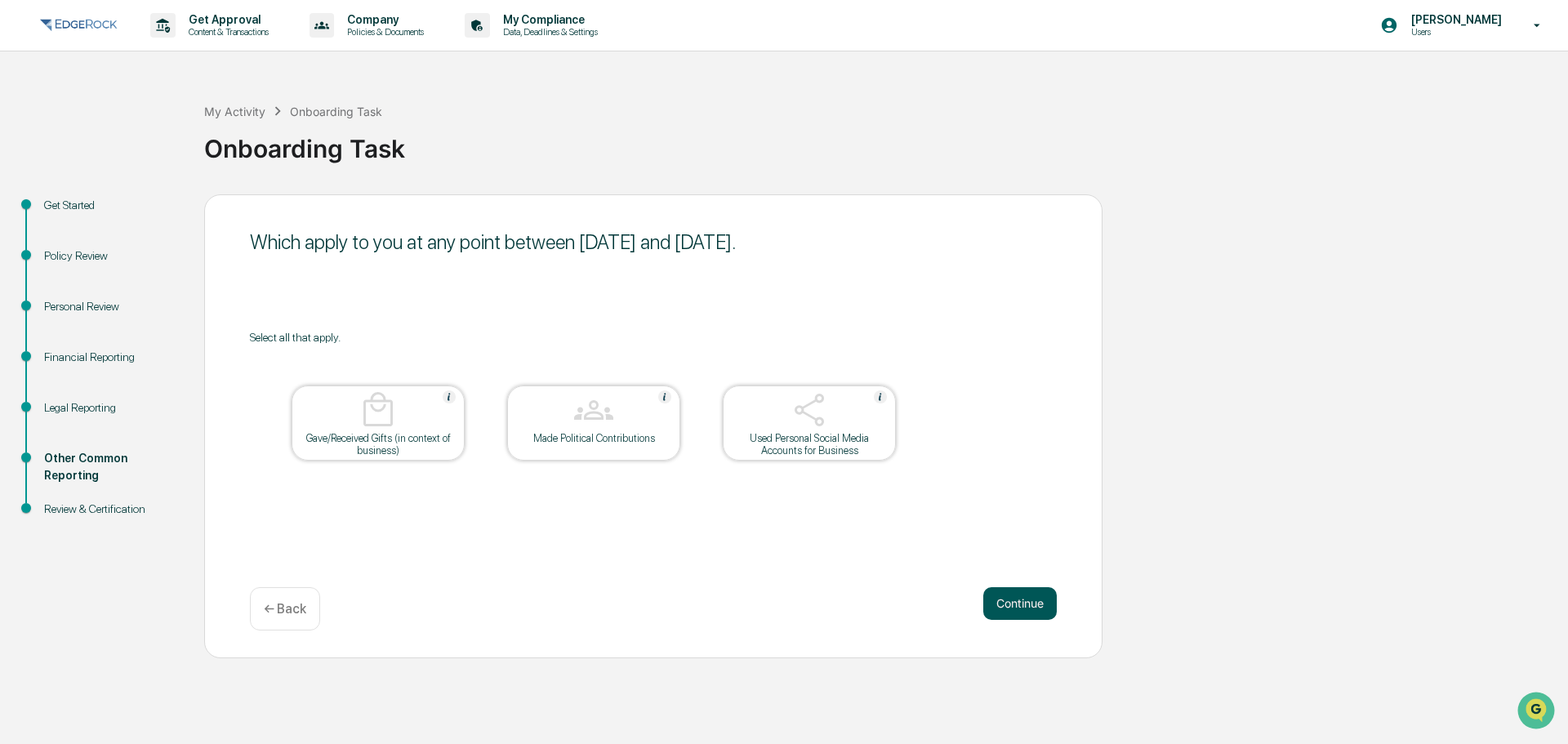
click at [989, 595] on button "Continue" at bounding box center [1021, 603] width 74 height 33
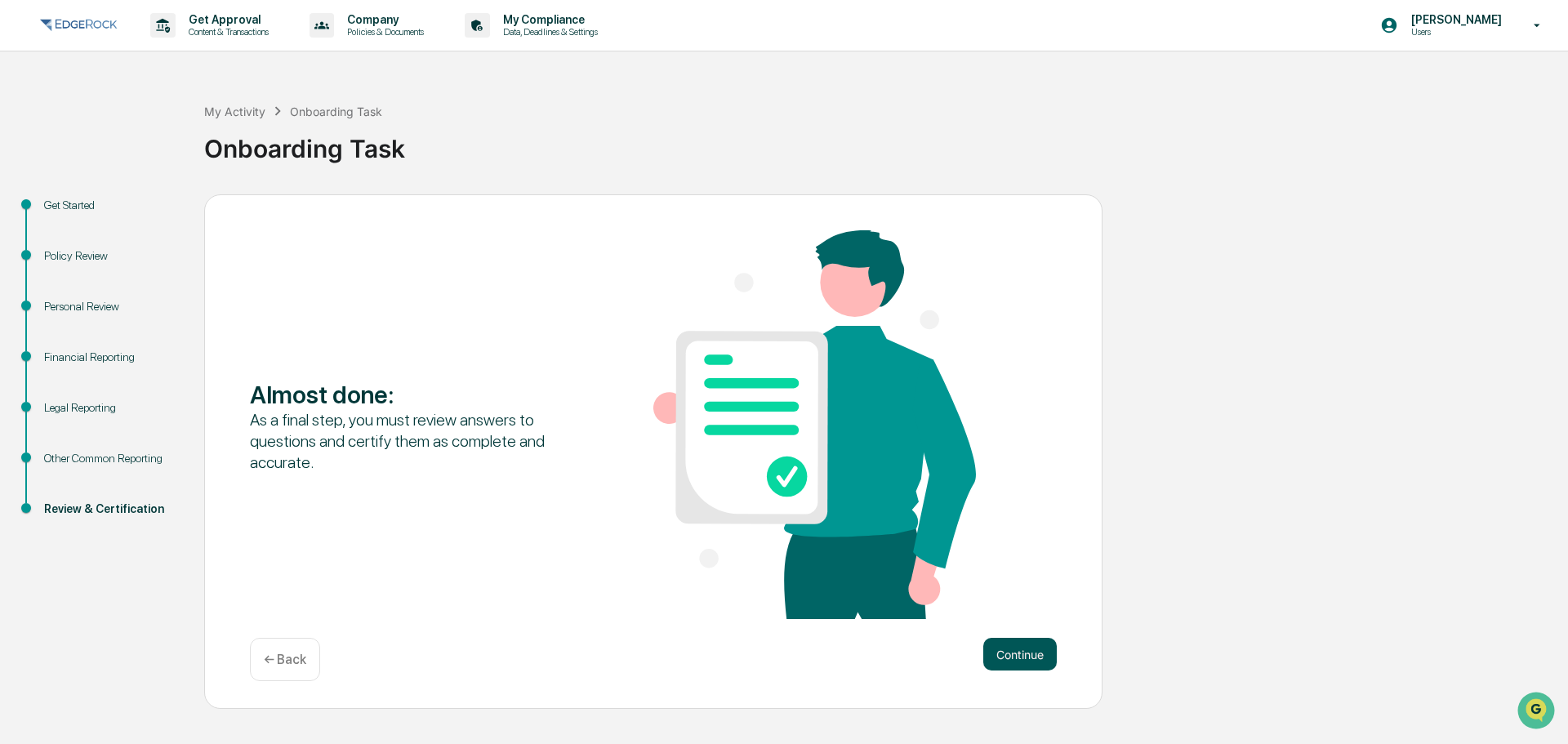
click at [1016, 659] on button "Continue" at bounding box center [1021, 653] width 74 height 33
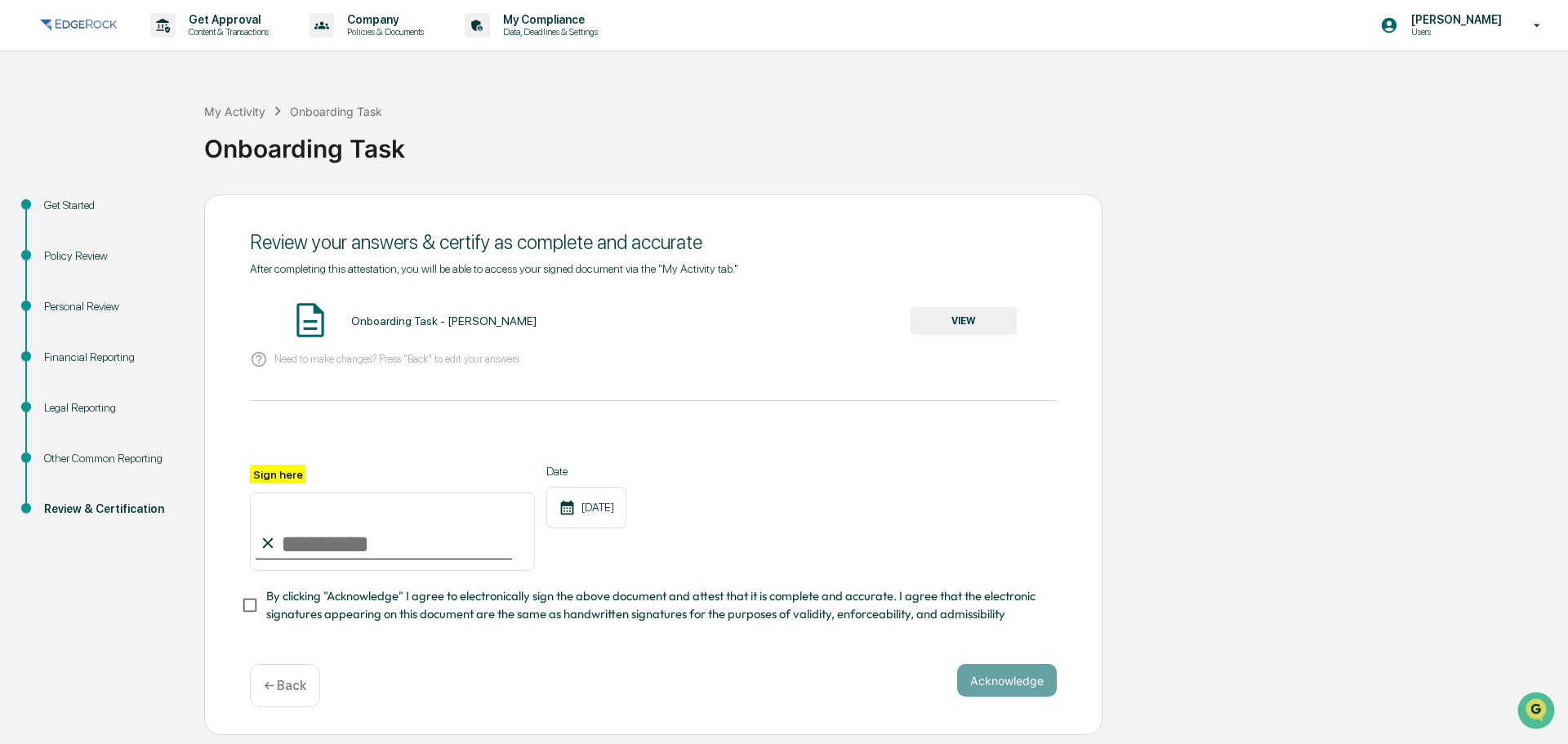
click at [370, 532] on input "Sign here" at bounding box center [392, 531] width 286 height 79
type input "**********"
click at [989, 692] on button "Acknowledge" at bounding box center [1007, 680] width 99 height 33
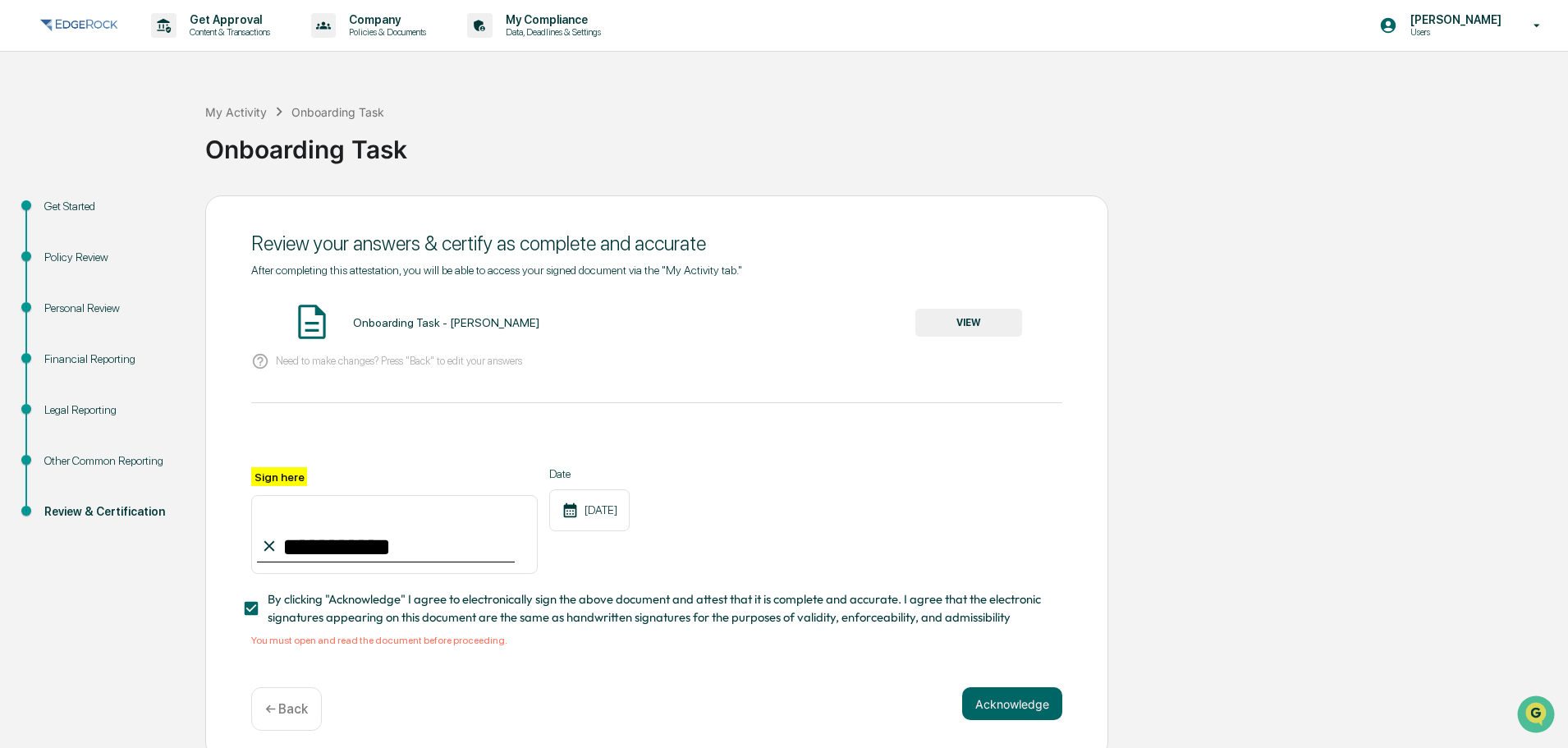
scroll to position [16, 0]
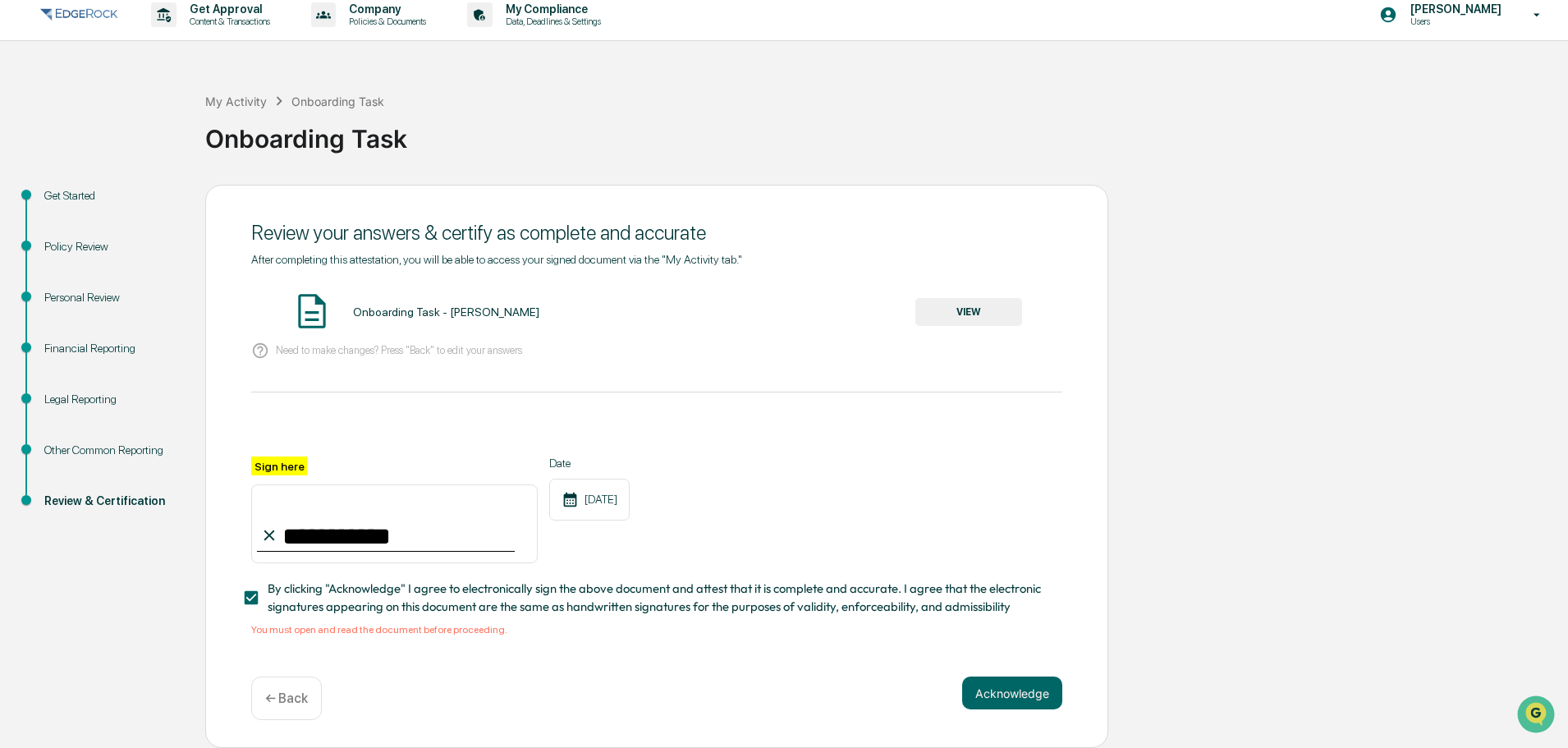
click at [305, 306] on img at bounding box center [311, 311] width 41 height 41
click at [979, 308] on button "VIEW" at bounding box center [968, 312] width 107 height 28
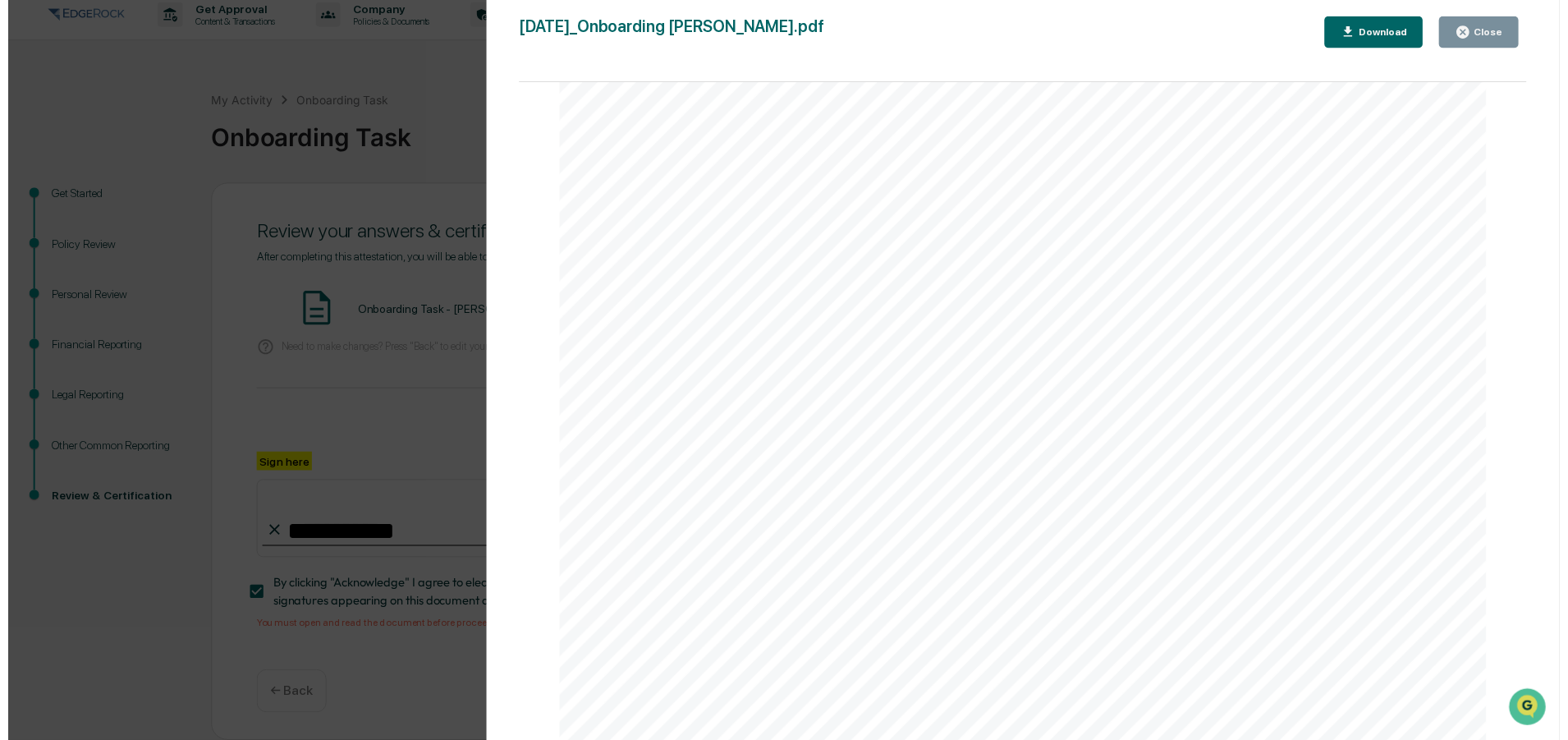
scroll to position [11733, 0]
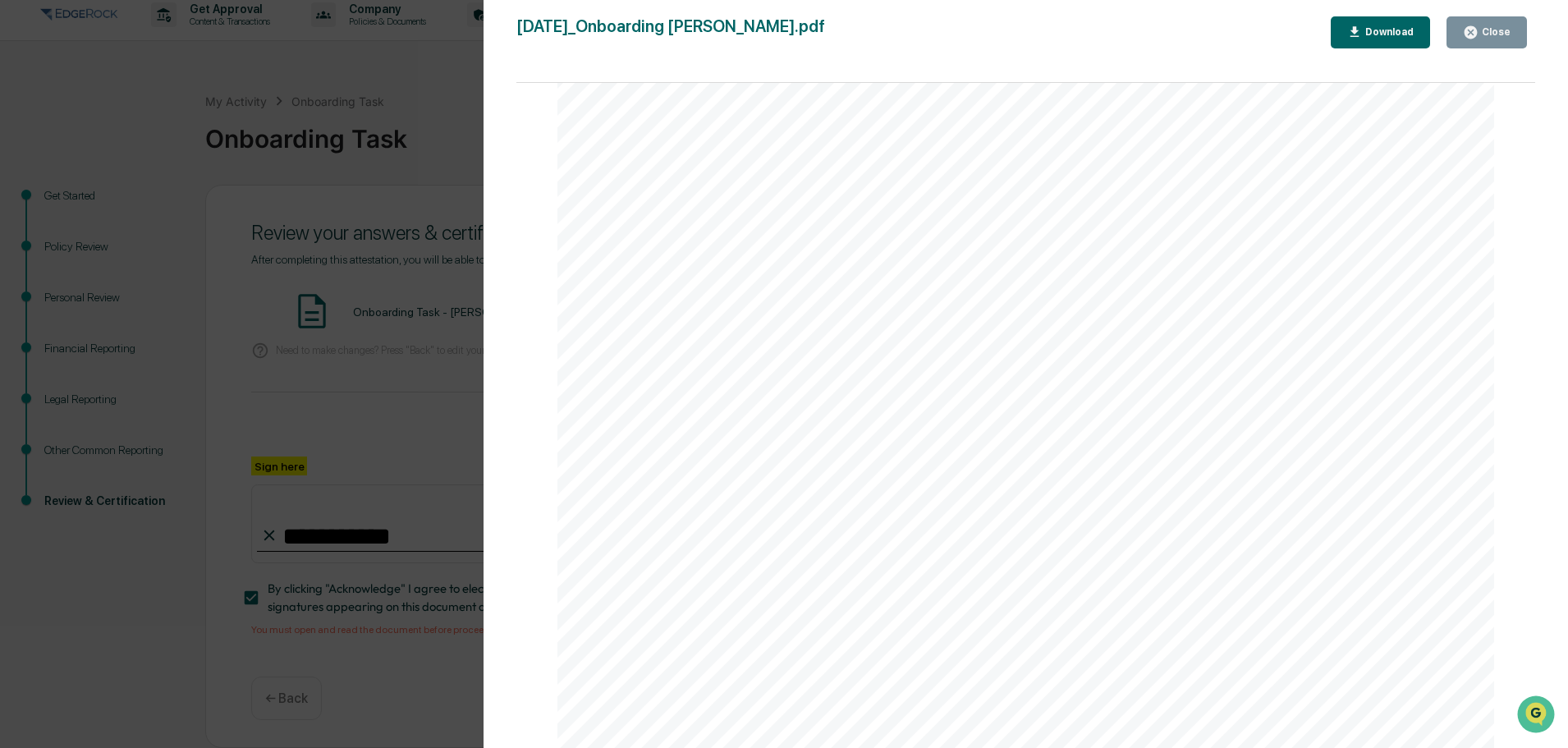
click at [1481, 35] on div "Close" at bounding box center [1495, 31] width 32 height 11
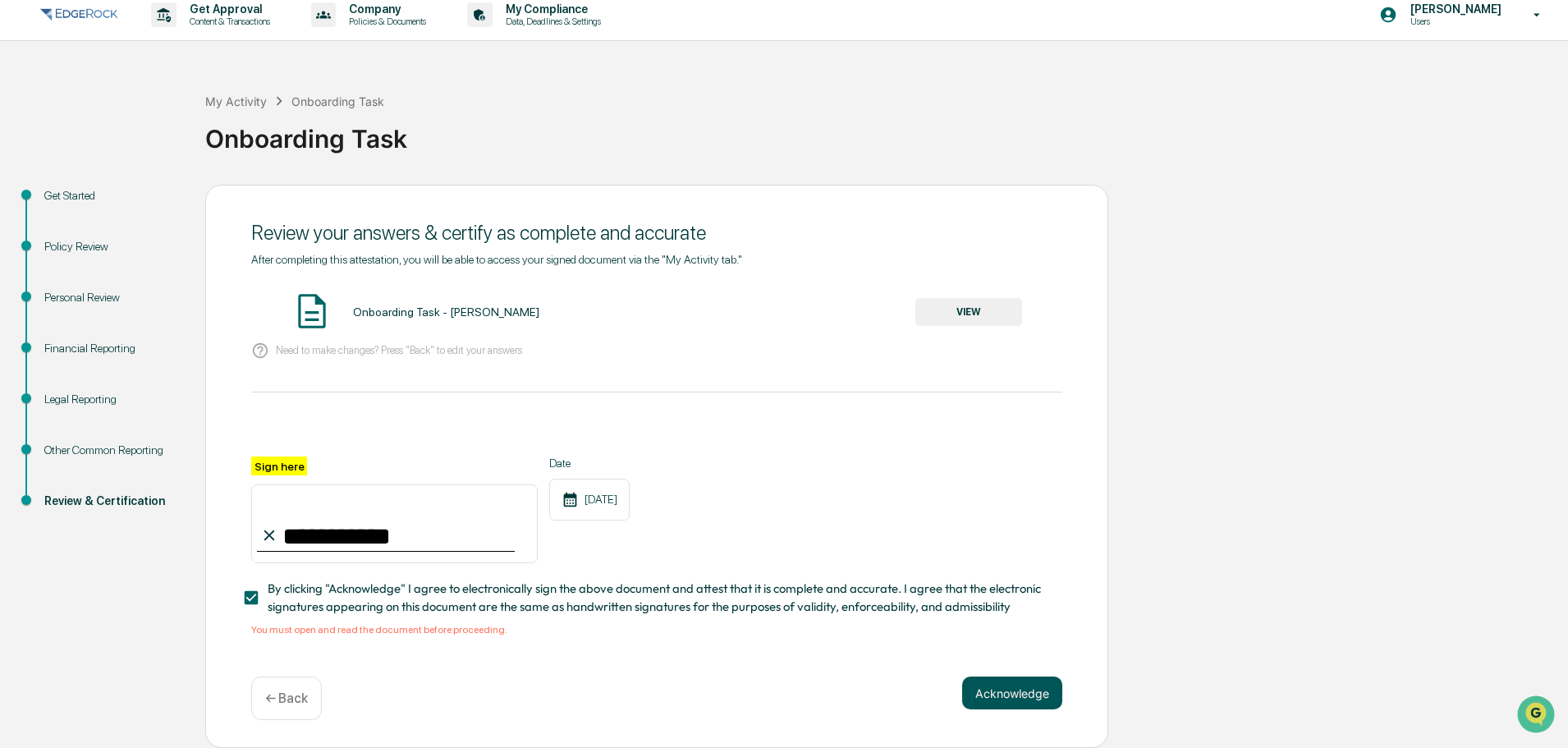
click at [1018, 696] on button "Acknowledge" at bounding box center [1012, 693] width 100 height 33
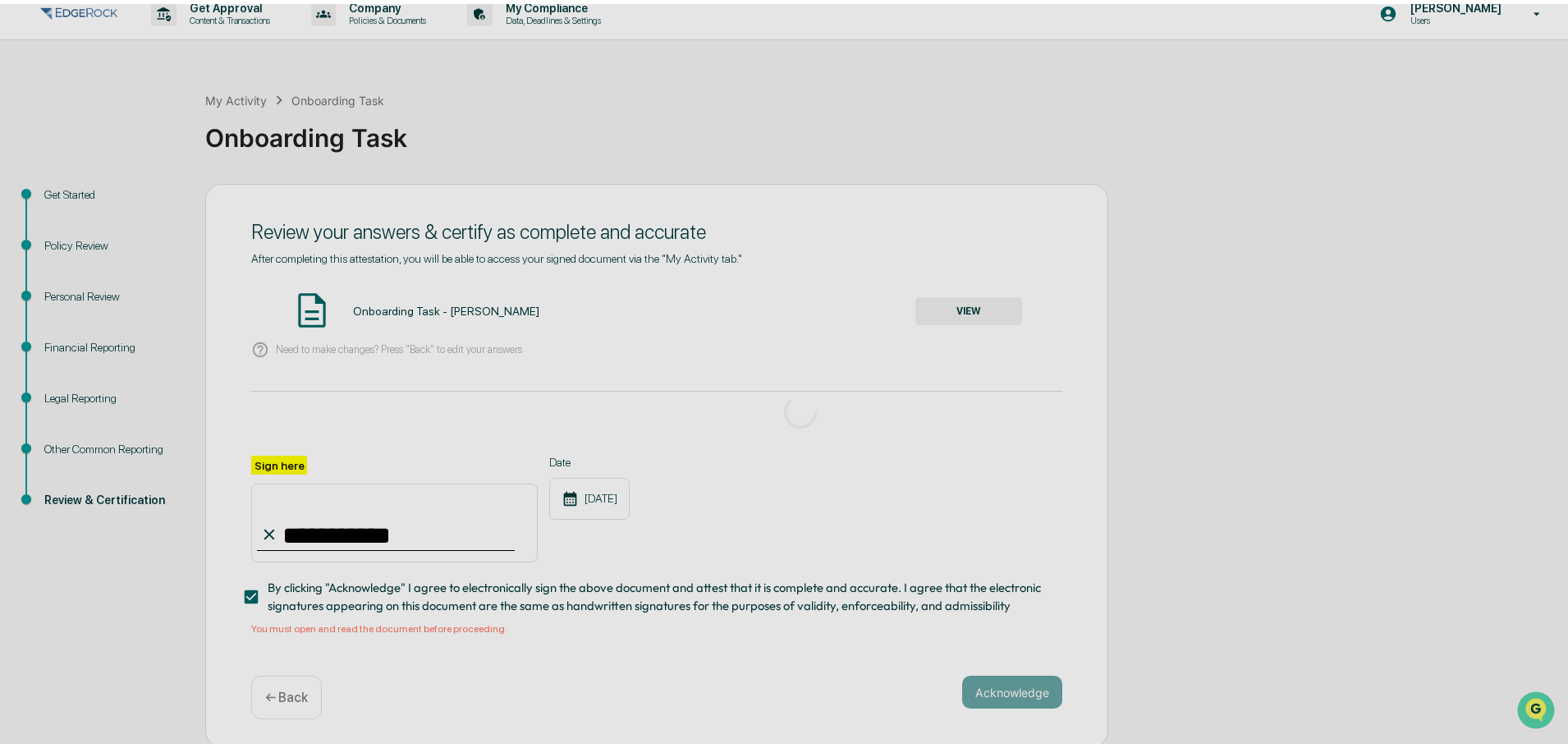
scroll to position [0, 0]
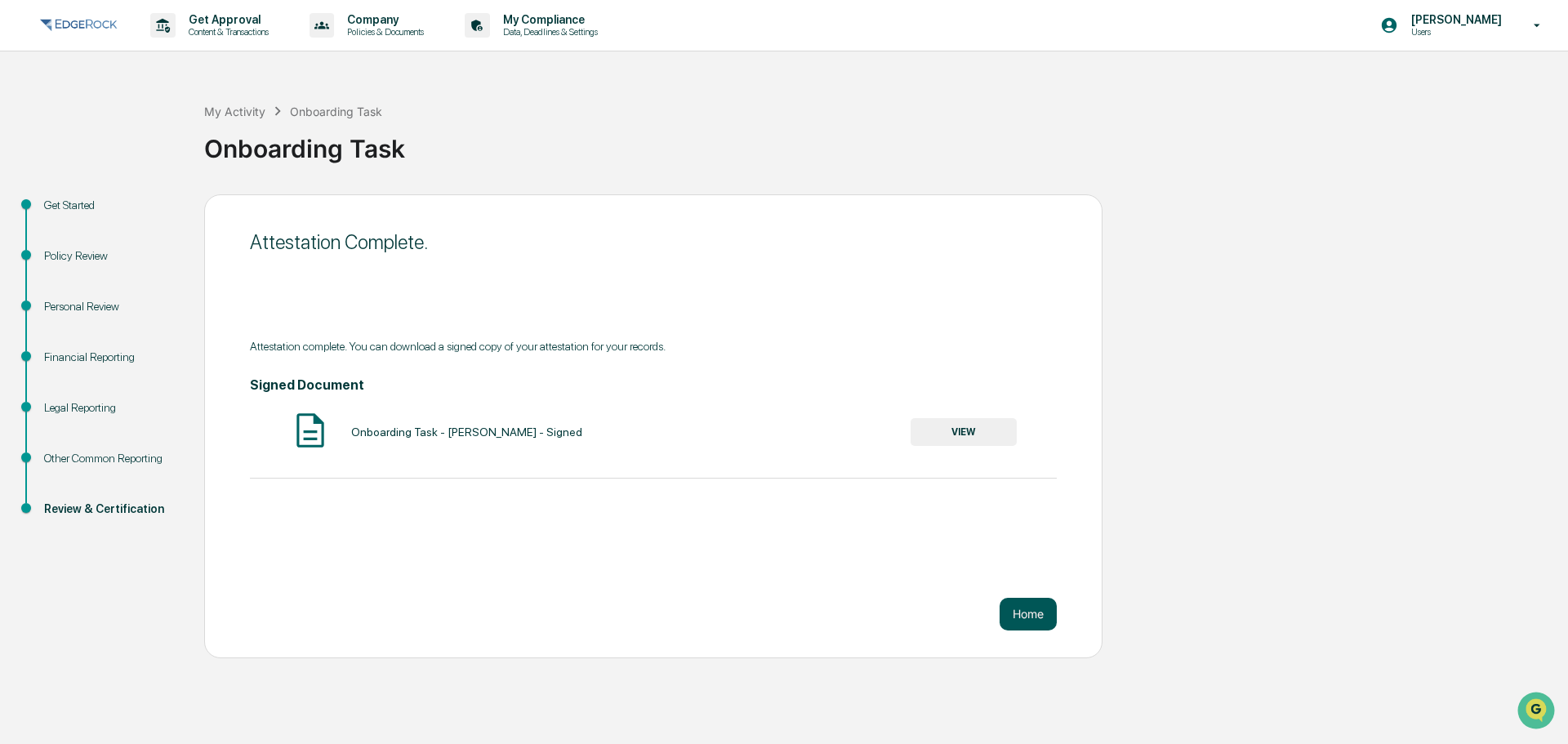
click at [1025, 615] on button "Home" at bounding box center [1028, 614] width 57 height 33
